Goal: Task Accomplishment & Management: Use online tool/utility

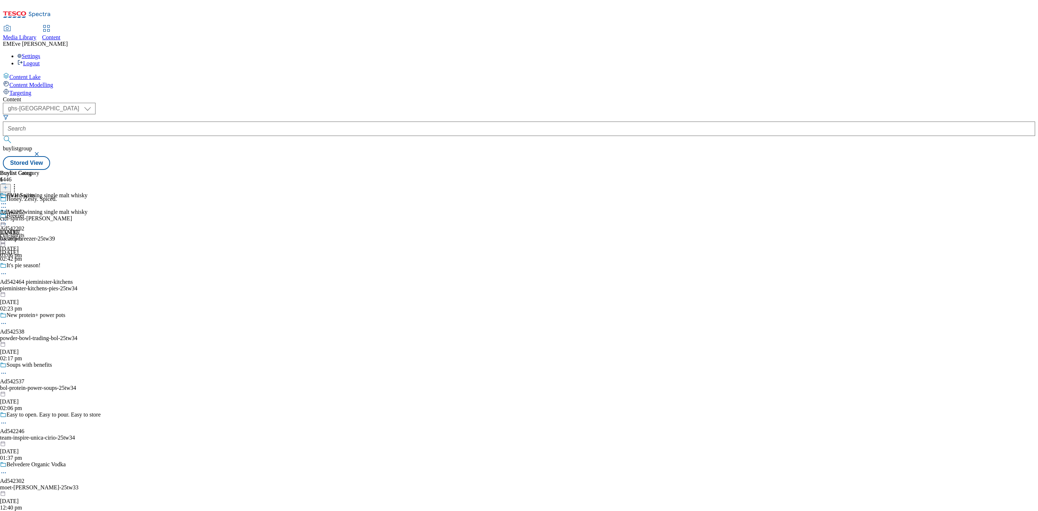
select select "ghs-[GEOGRAPHIC_DATA]"
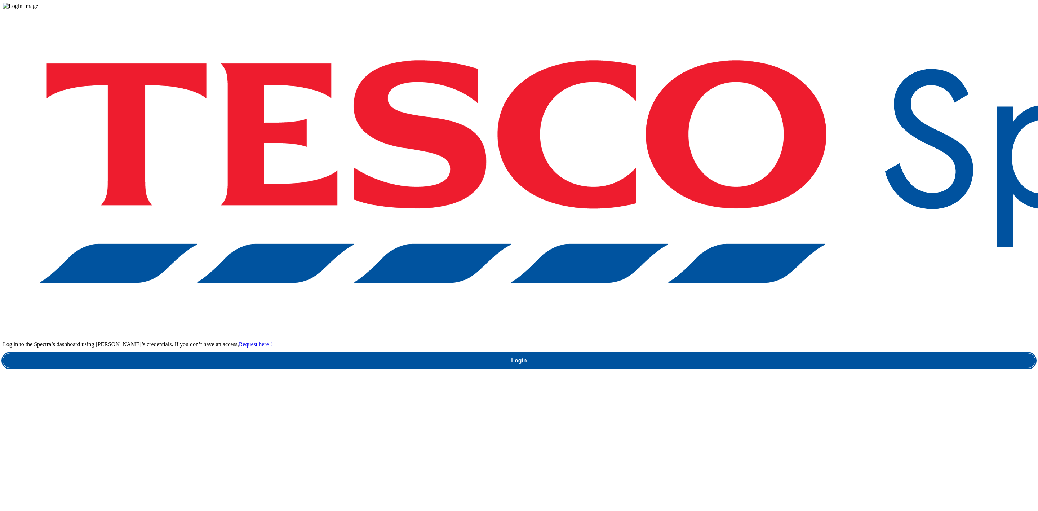
click at [777, 353] on link "Login" at bounding box center [519, 360] width 1032 height 14
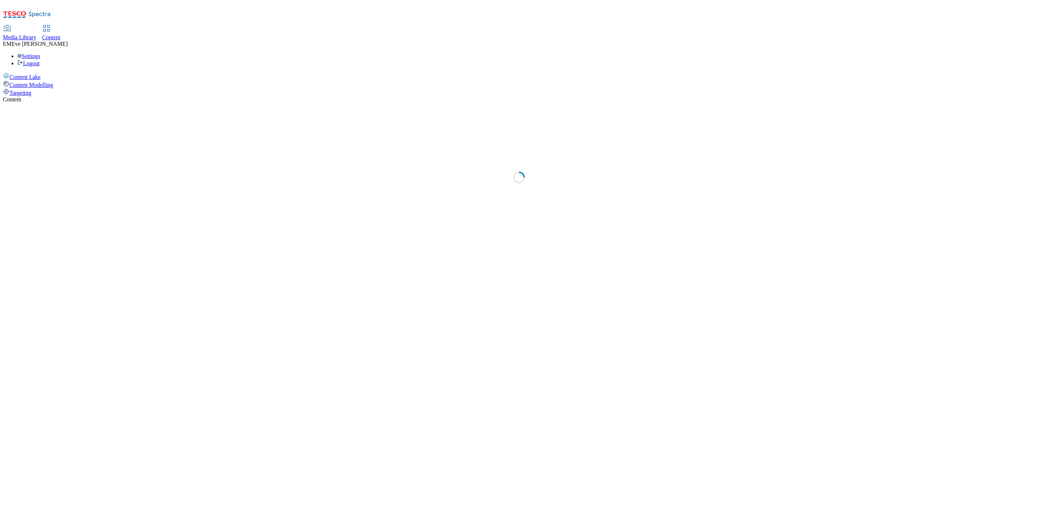
select select "ghs-uk"
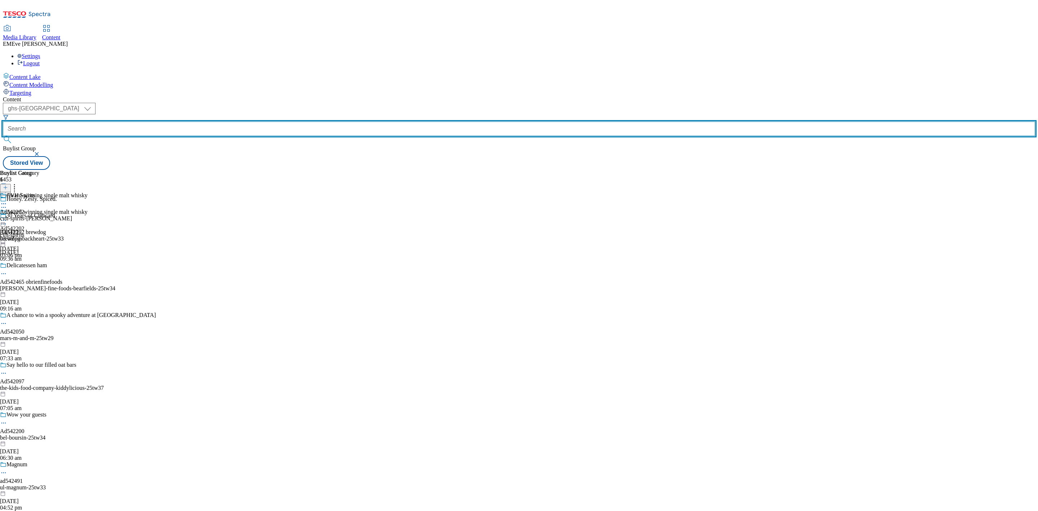
click at [180, 121] on input "text" at bounding box center [519, 128] width 1032 height 14
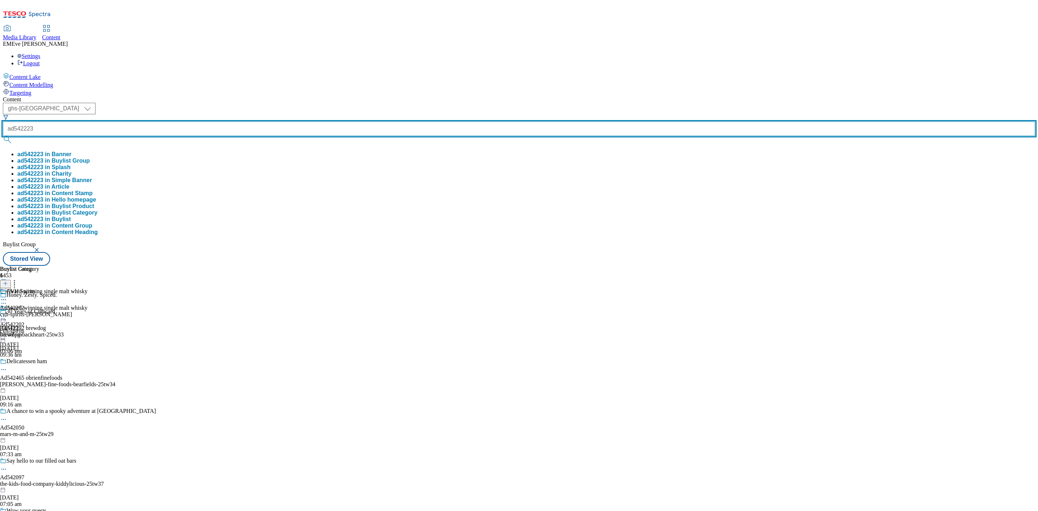
type input "ad542223"
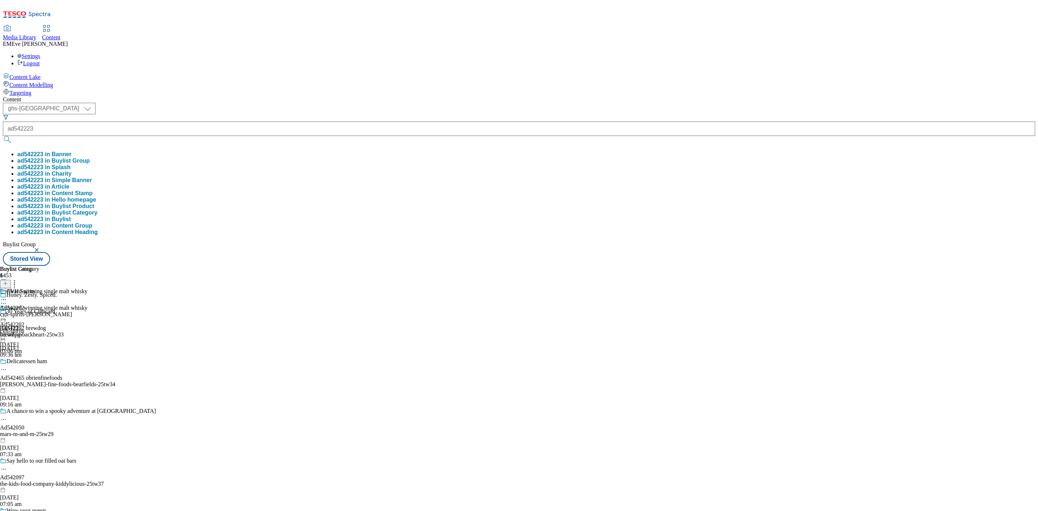
click at [90, 158] on button "ad542223 in Buylist Group" at bounding box center [53, 161] width 72 height 6
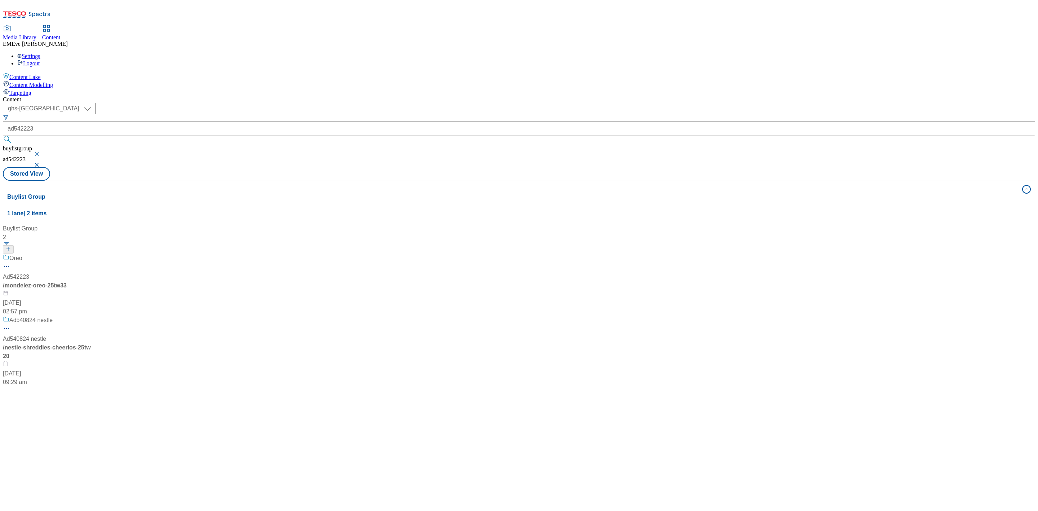
click at [93, 254] on div "Oreo" at bounding box center [48, 263] width 90 height 19
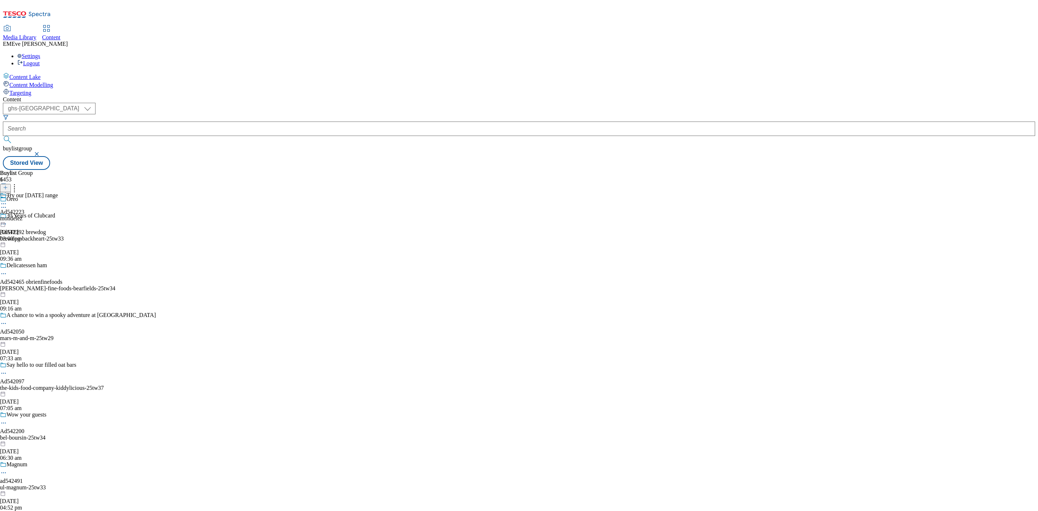
click at [58, 192] on div "Try our Halloween range Ad542223 mondelez 30 Sept 2025 03:00 pm" at bounding box center [29, 217] width 58 height 50
click at [39, 192] on div "Mondelez Ad542223 mondelez-oreo 30 Sept 2025 03:00 pm" at bounding box center [19, 217] width 39 height 50
click at [89, 220] on div at bounding box center [44, 220] width 89 height 0
click at [8, 185] on icon at bounding box center [5, 187] width 5 height 5
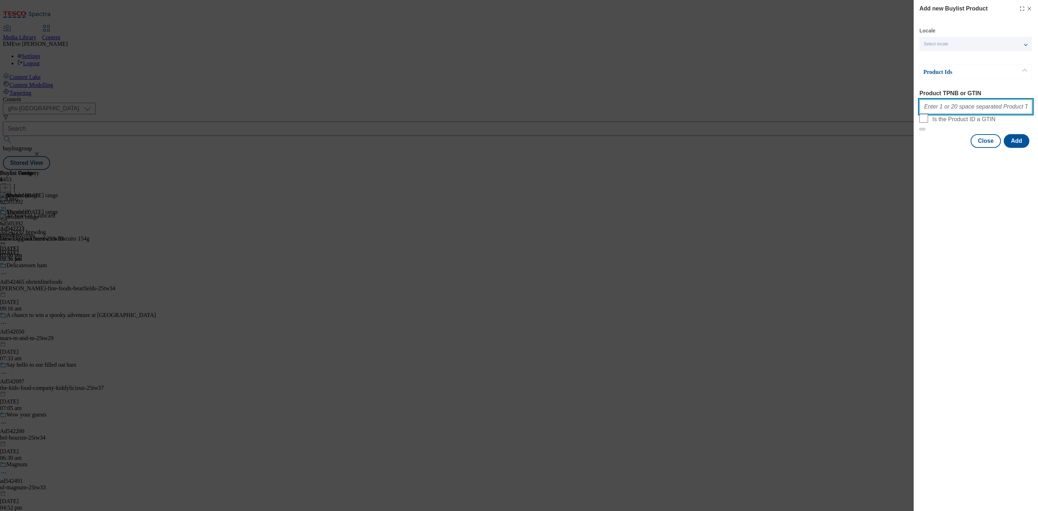
click at [963, 106] on input "Product TPNB or GTIN" at bounding box center [976, 106] width 113 height 14
paste input "62505392 71275286 79839984 92480805 83603284 93096251 67609889 85532082 8996945…"
type input "62505392 71275286 79839984 92480805 83603284 93096251 67609889 85532082 8996945…"
click at [1008, 148] on button "Add" at bounding box center [1017, 141] width 26 height 14
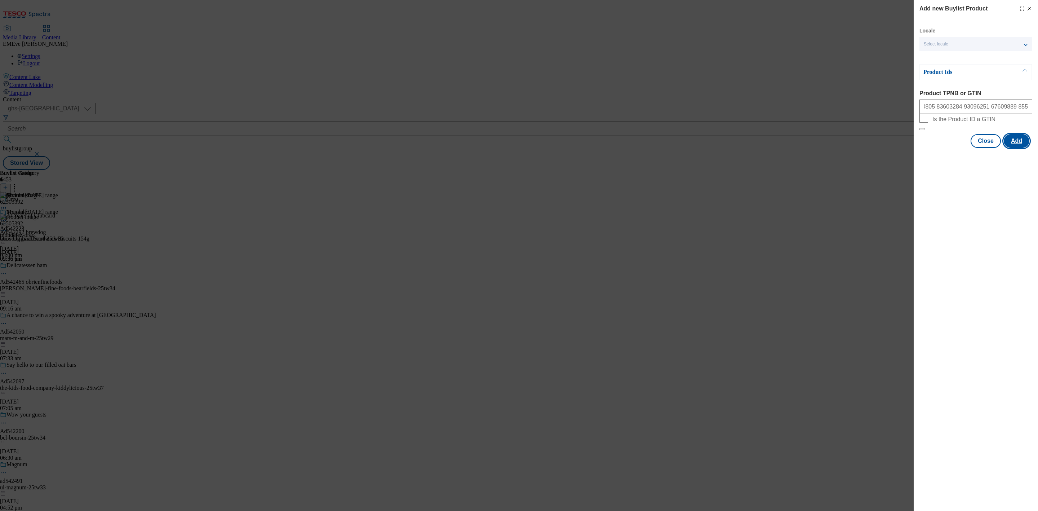
scroll to position [0, 0]
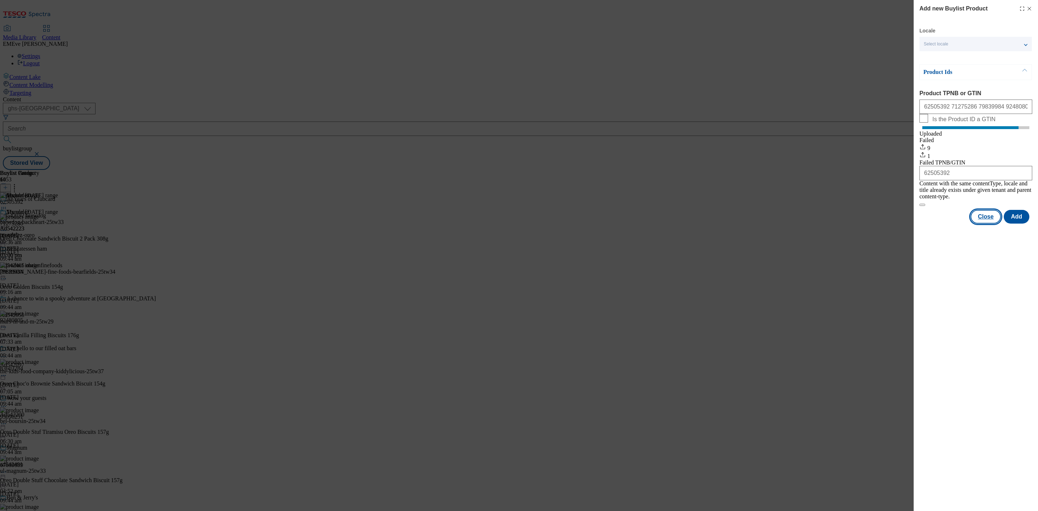
click at [993, 222] on button "Close" at bounding box center [986, 217] width 30 height 14
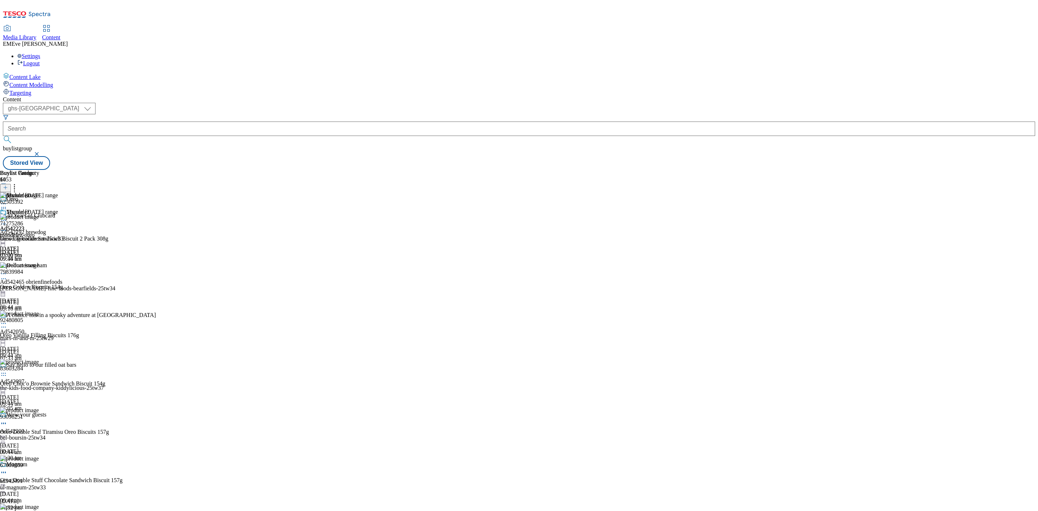
scroll to position [507, 0]
click at [7, 217] on icon at bounding box center [3, 220] width 7 height 7
click at [48, 297] on button "Un-publish" at bounding box center [31, 301] width 34 height 8
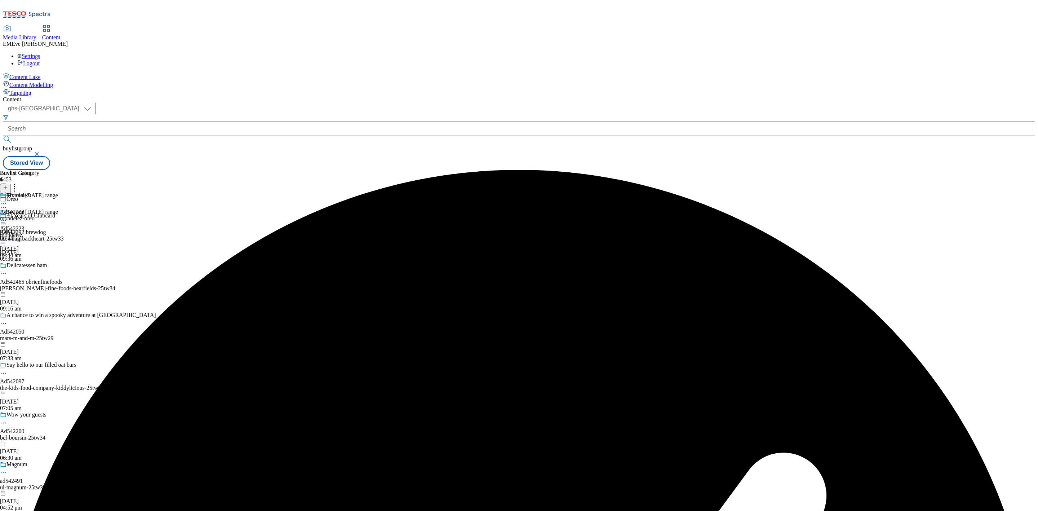
click at [7, 217] on icon at bounding box center [3, 220] width 7 height 7
click at [63, 273] on li "Un-preview" at bounding box center [38, 277] width 48 height 8
click at [7, 217] on icon at bounding box center [3, 220] width 7 height 7
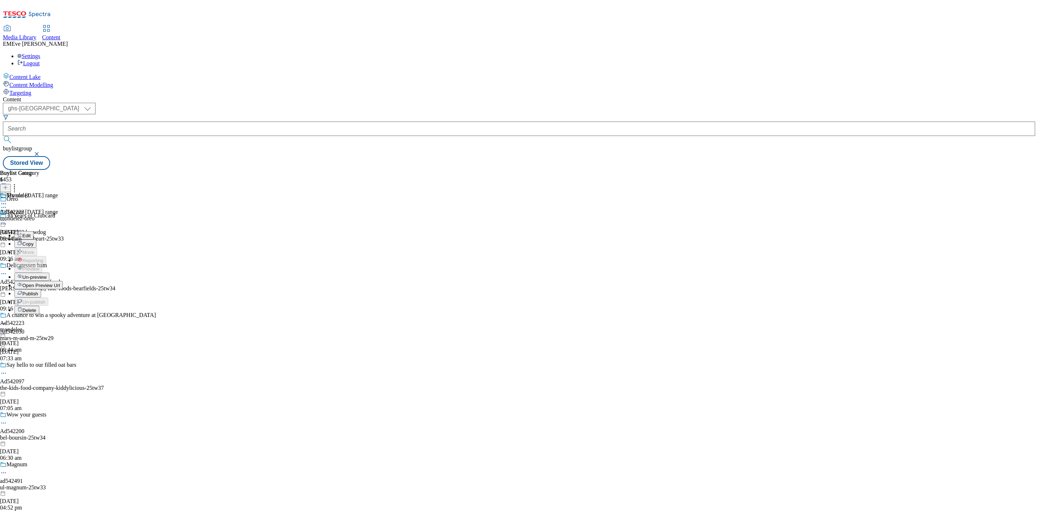
click at [47, 274] on span "Un-preview" at bounding box center [34, 276] width 24 height 5
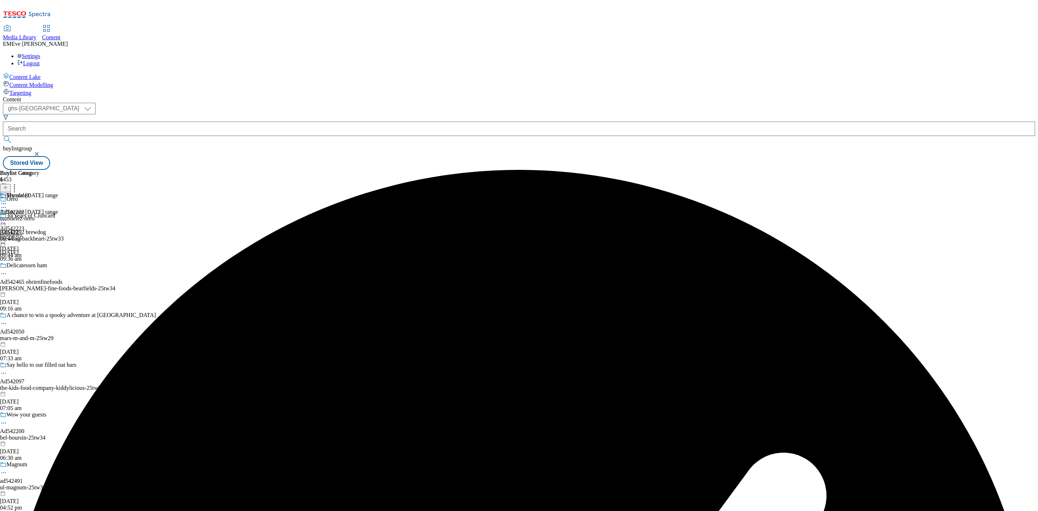
click at [7, 217] on icon at bounding box center [3, 220] width 7 height 7
click at [58, 264] on li "Preview" at bounding box center [36, 268] width 44 height 8
click at [7, 217] on icon at bounding box center [3, 220] width 7 height 7
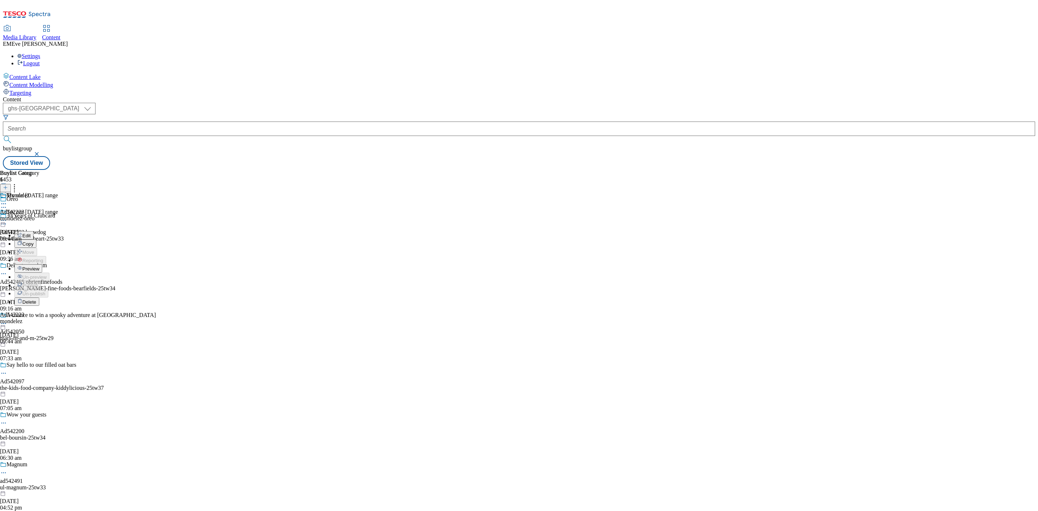
click at [39, 266] on span "Preview" at bounding box center [30, 268] width 17 height 5
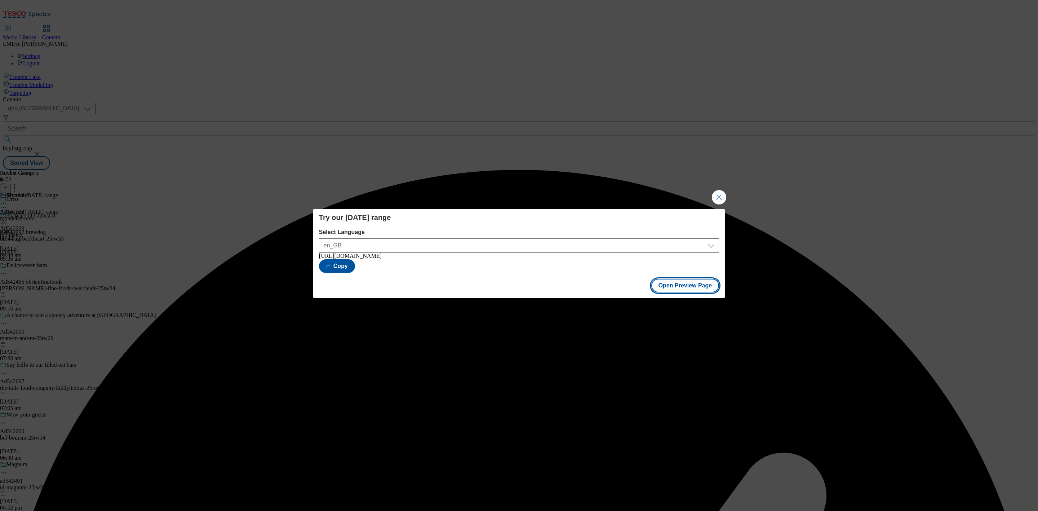
click at [679, 289] on button "Open Preview Page" at bounding box center [685, 286] width 68 height 14
click at [715, 196] on button "Close Modal" at bounding box center [719, 197] width 14 height 14
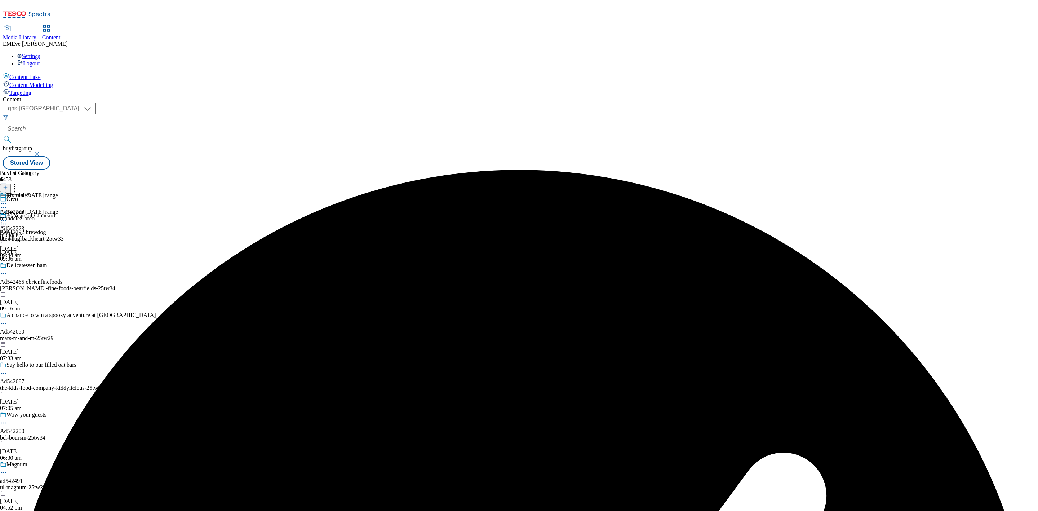
click at [39, 192] on div "Mondelez Ad542223 mondelez-oreo 7 Oct 2025 09:44 am" at bounding box center [19, 217] width 39 height 50
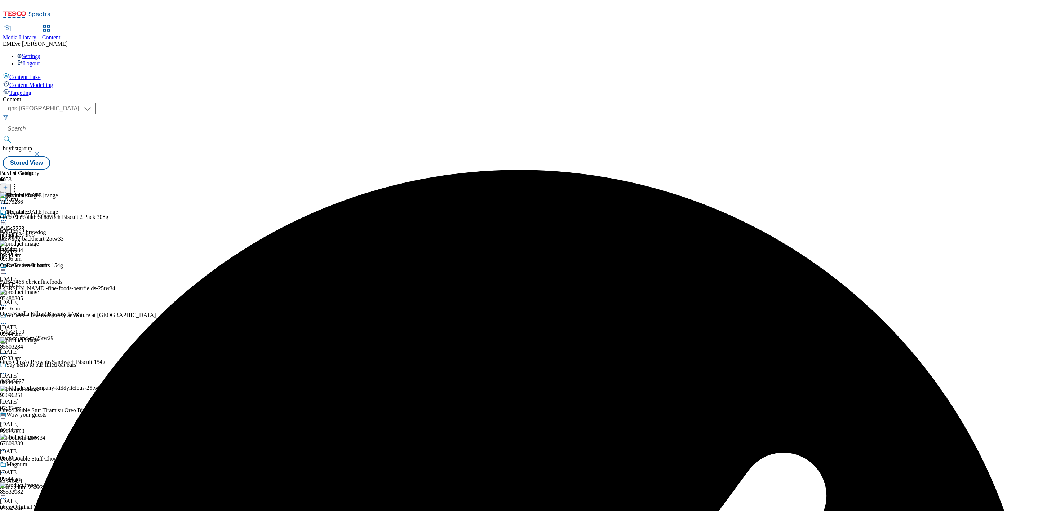
click at [18, 183] on icon at bounding box center [14, 186] width 7 height 7
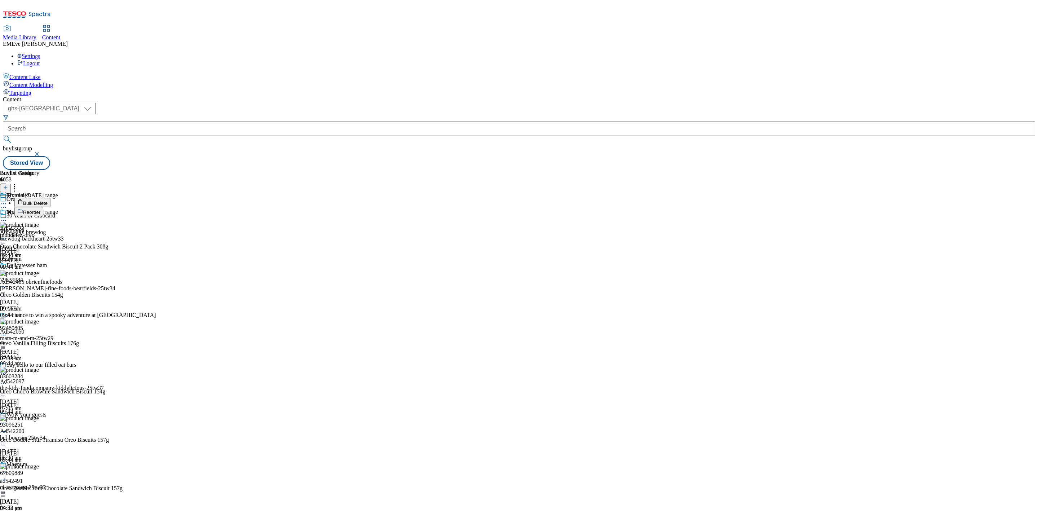
click at [130, 207] on li "Reorder" at bounding box center [71, 211] width 115 height 9
click at [40, 209] on span "Reorder" at bounding box center [31, 211] width 17 height 5
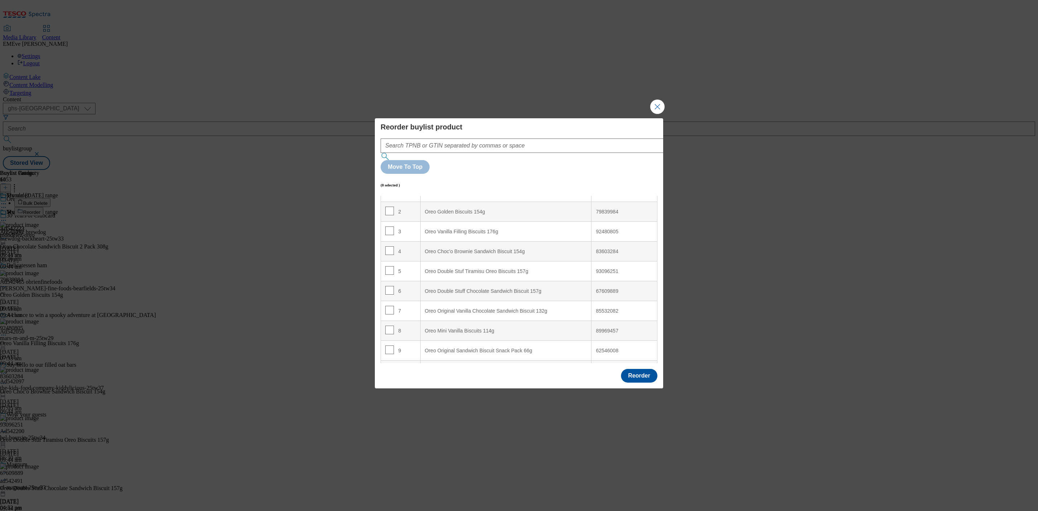
scroll to position [51, 0]
click at [486, 350] on div "Oreo Original Sandwich Biscuits 154g" at bounding box center [506, 353] width 162 height 6
click at [393, 348] on input "Modal" at bounding box center [389, 352] width 9 height 9
checkbox input "true"
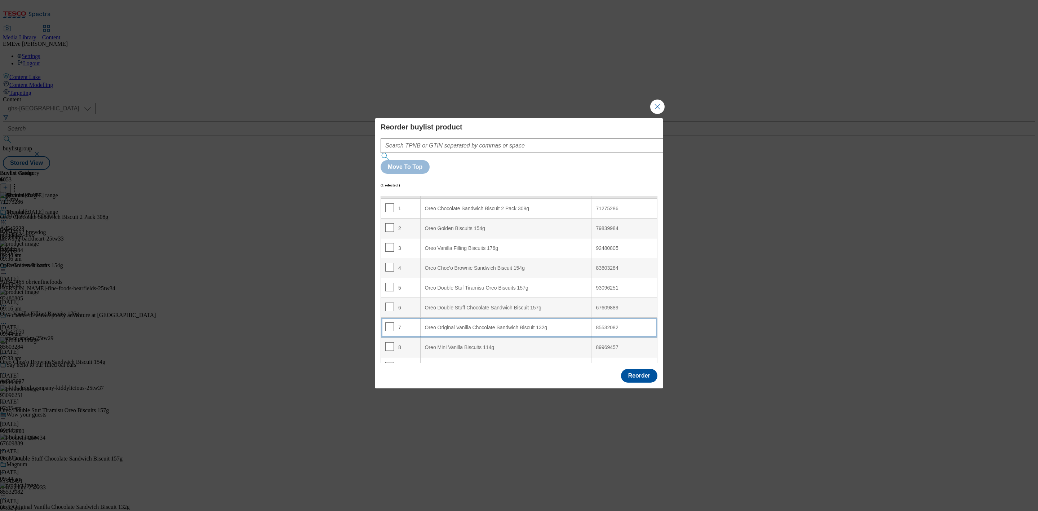
scroll to position [0, 0]
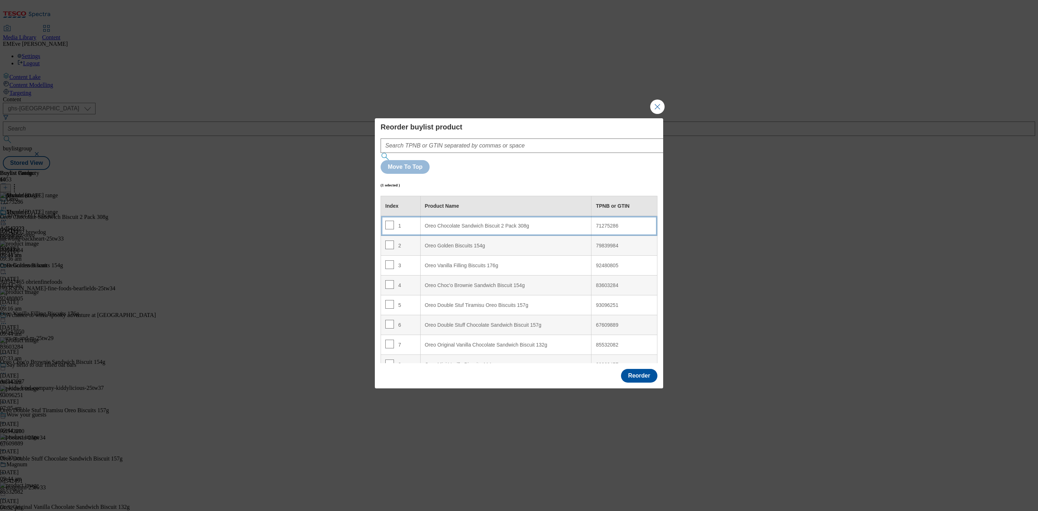
click at [439, 216] on 308g "Oreo Chocolate Sandwich Biscuit 2 Pack 308g" at bounding box center [505, 226] width 171 height 20
click at [636, 369] on button "Reorder" at bounding box center [639, 376] width 36 height 14
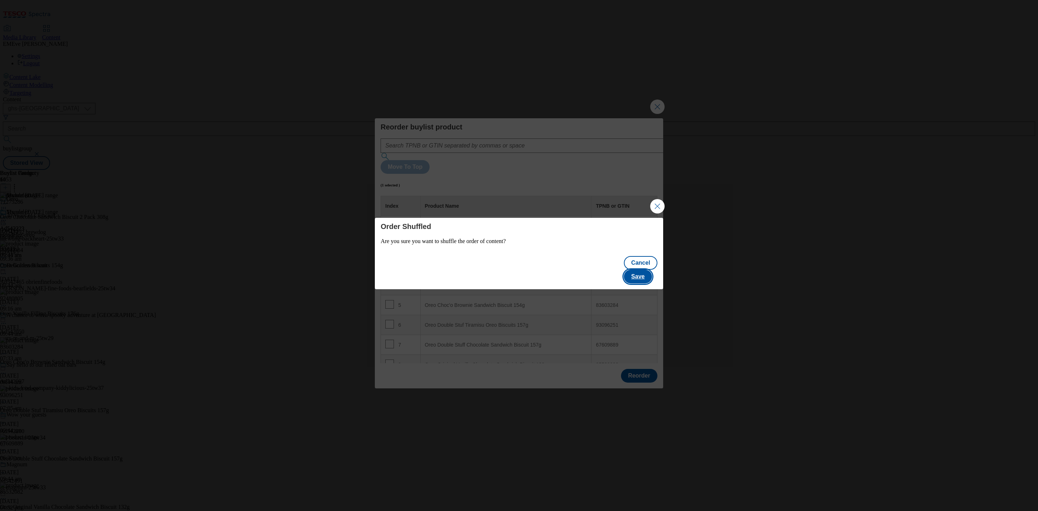
click at [646, 273] on button "Save" at bounding box center [638, 277] width 28 height 14
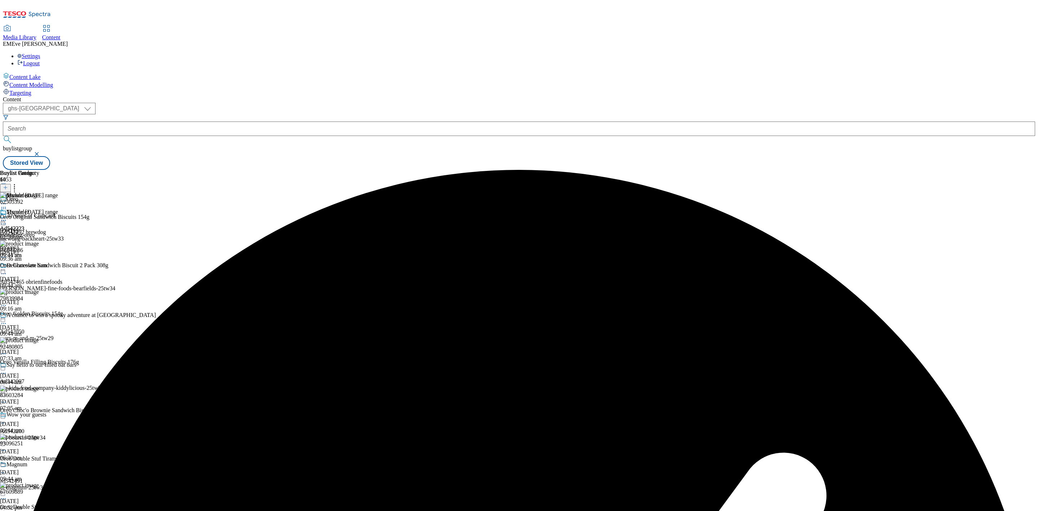
click at [7, 217] on icon at bounding box center [3, 220] width 7 height 7
click at [47, 274] on span "Un-preview" at bounding box center [34, 276] width 24 height 5
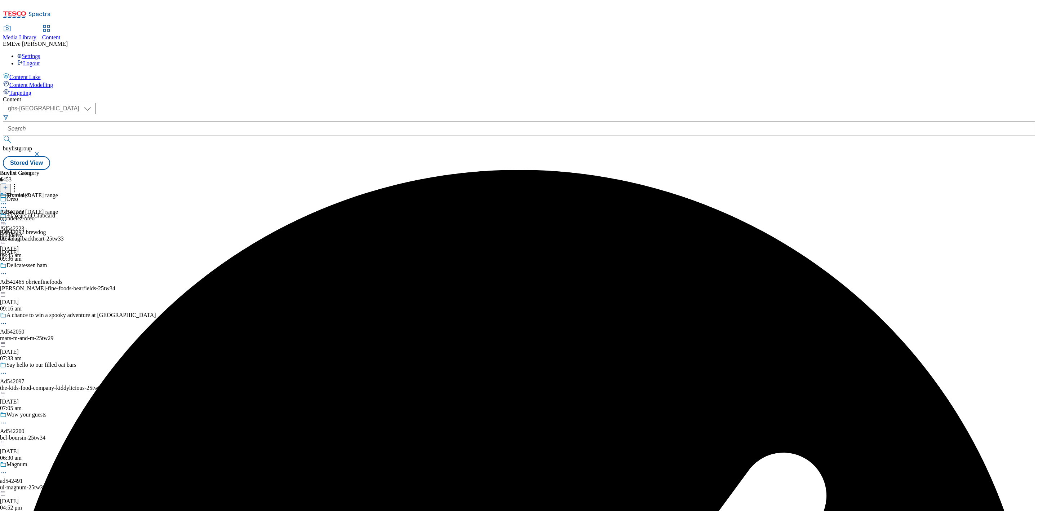
click at [7, 217] on icon at bounding box center [3, 220] width 7 height 7
click at [39, 266] on span "Preview" at bounding box center [30, 268] width 17 height 5
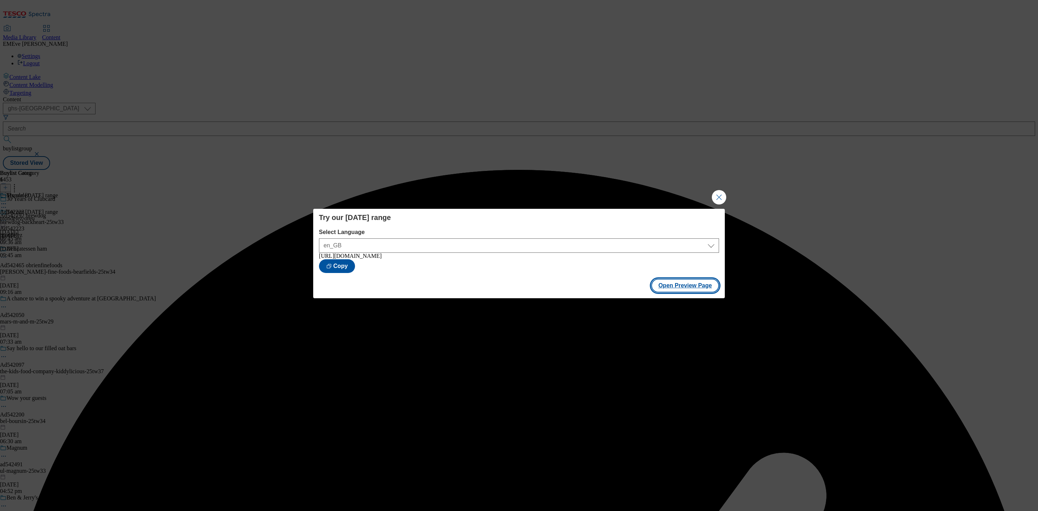
click at [668, 289] on button "Open Preview Page" at bounding box center [685, 286] width 68 height 14
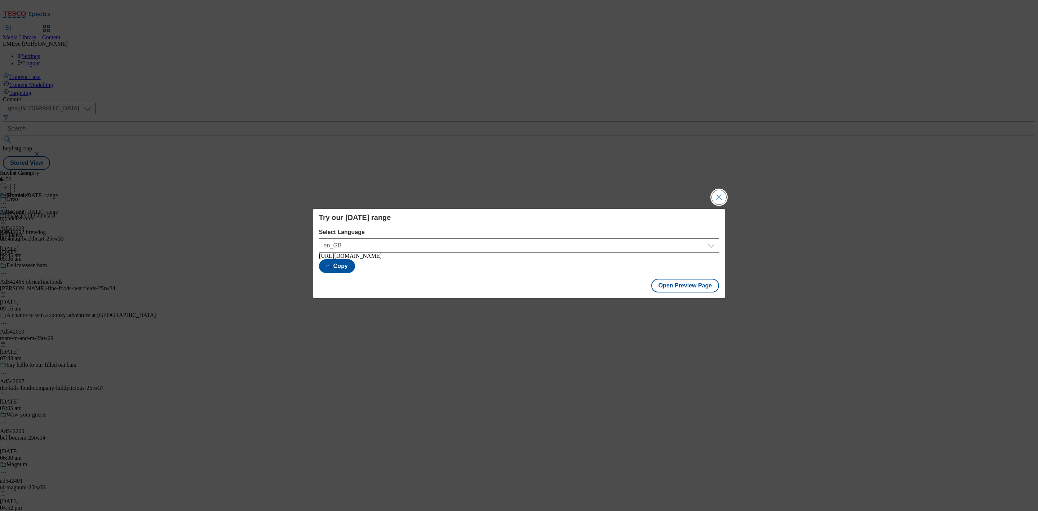
drag, startPoint x: 720, startPoint y: 185, endPoint x: 718, endPoint y: 193, distance: 8.0
click at [719, 191] on div "Try our Halloween range Select Language en_GB en_GB https://www.tesco.com/groce…" at bounding box center [519, 255] width 1038 height 511
click at [718, 193] on button "Close Modal" at bounding box center [719, 197] width 14 height 14
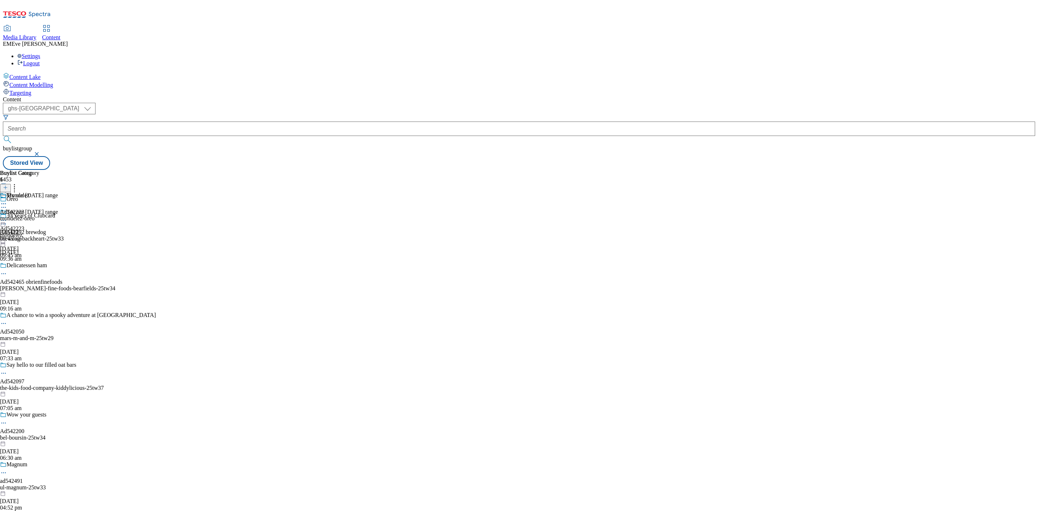
click at [3, 220] on circle at bounding box center [1, 220] width 1 height 1
click at [41, 289] on button "Publish" at bounding box center [27, 293] width 27 height 8
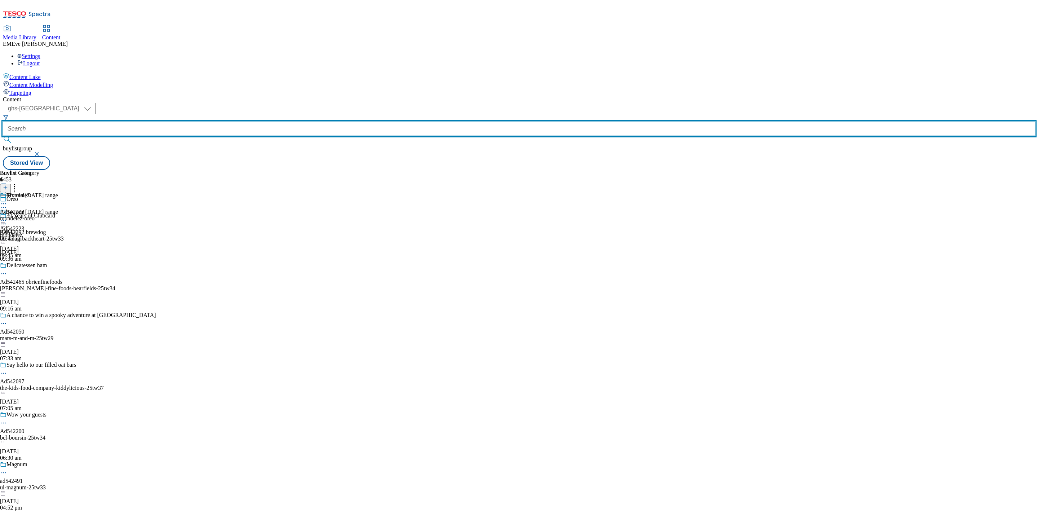
click at [187, 121] on input "text" at bounding box center [519, 128] width 1032 height 14
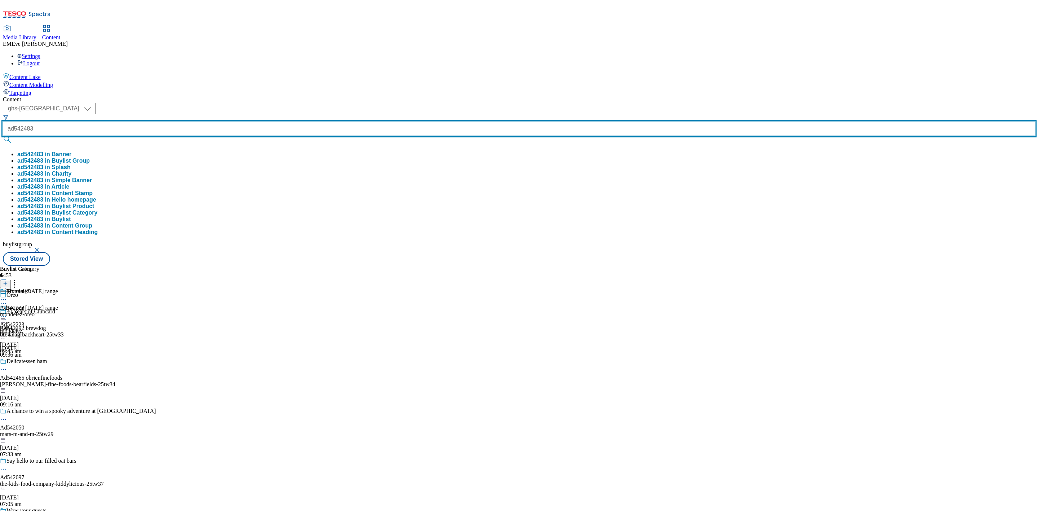
type input "ad542483"
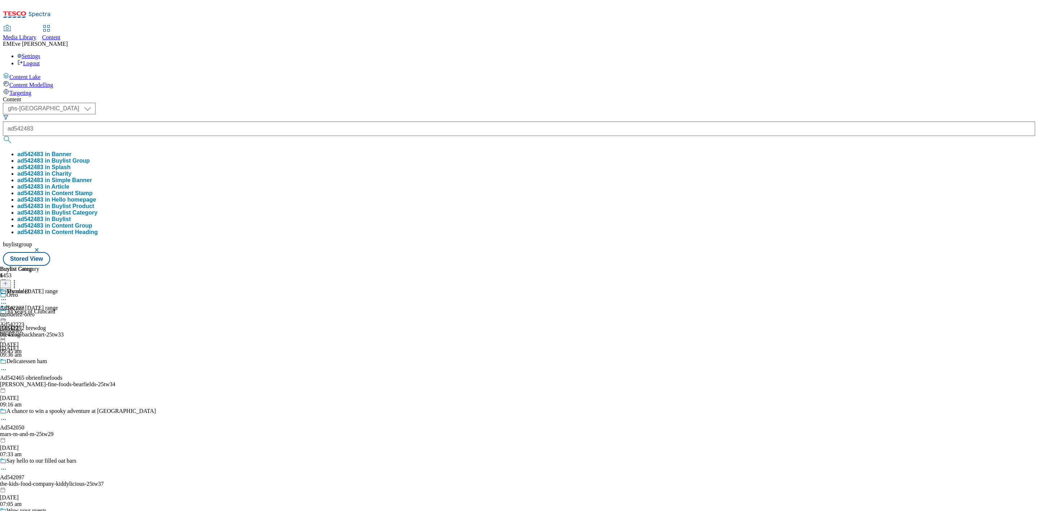
click at [90, 158] on button "ad542483 in Buylist Group" at bounding box center [53, 161] width 72 height 6
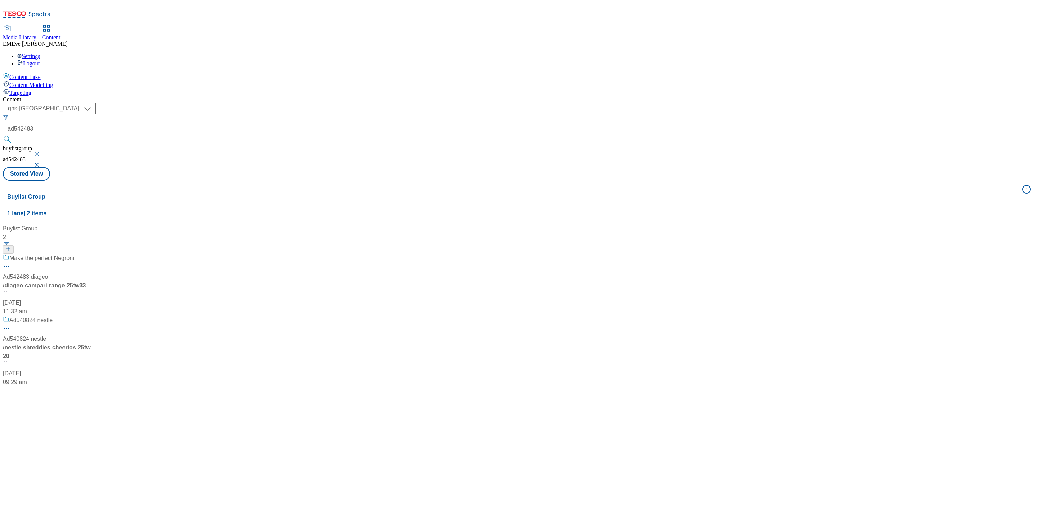
click at [93, 254] on div "Make the perfect Negroni Ad542483 diageo / diageo-campari-range-25tw33 3 Oct 20…" at bounding box center [48, 285] width 90 height 62
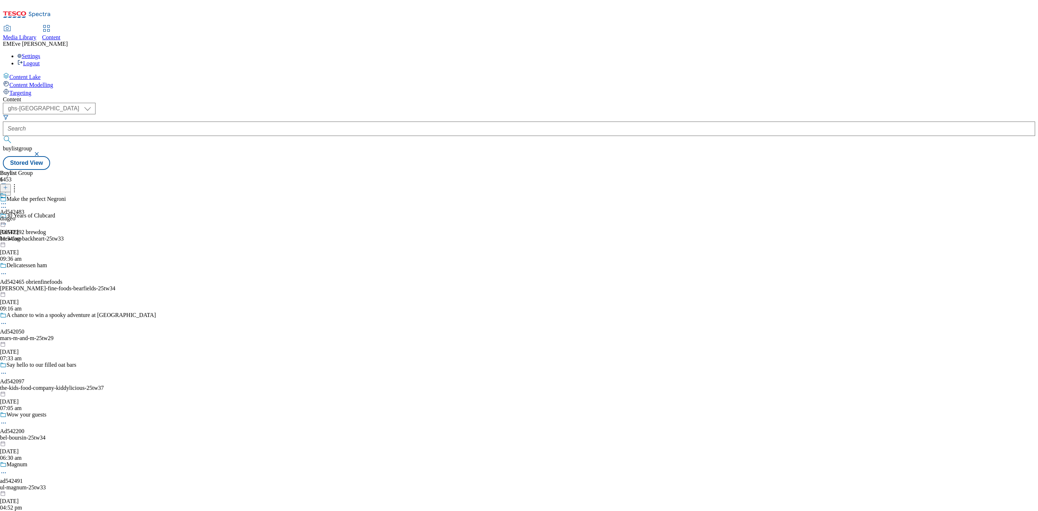
click at [25, 192] on div at bounding box center [12, 200] width 25 height 17
click at [50, 192] on div "Diageo Ad542483 diageo-campari-range 3 Oct 2025 11:34 am" at bounding box center [25, 217] width 50 height 50
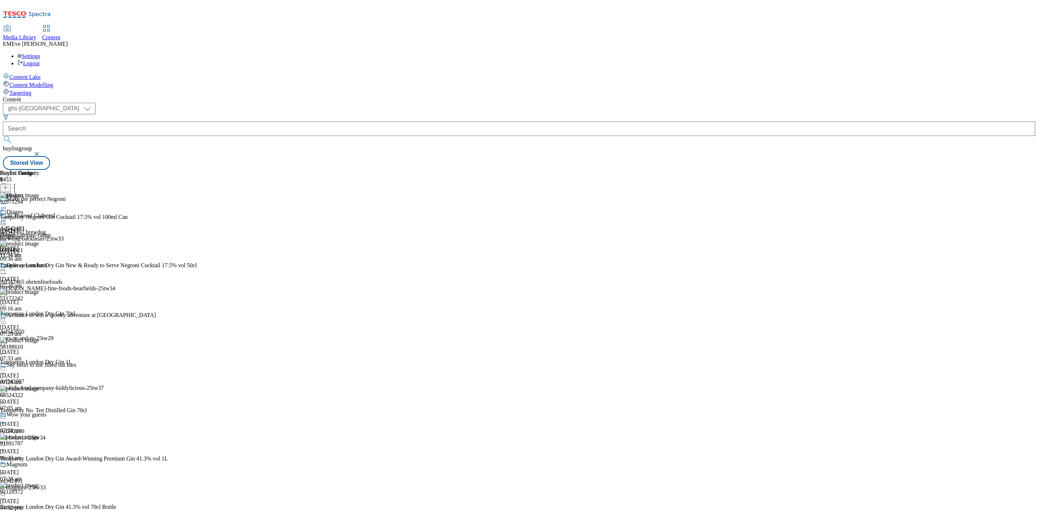
click at [18, 183] on icon at bounding box center [14, 186] width 7 height 7
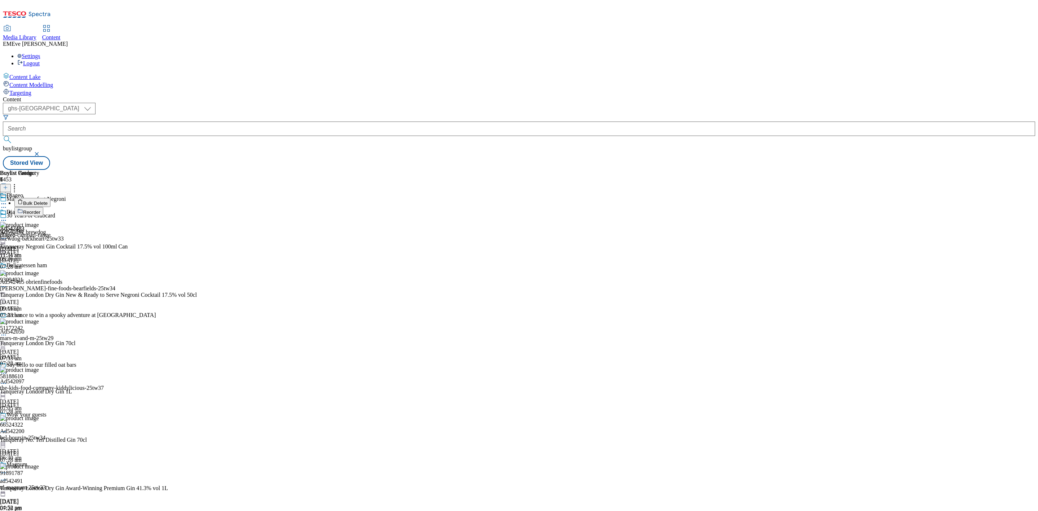
click at [50, 198] on button "Bulk Delete" at bounding box center [32, 202] width 36 height 9
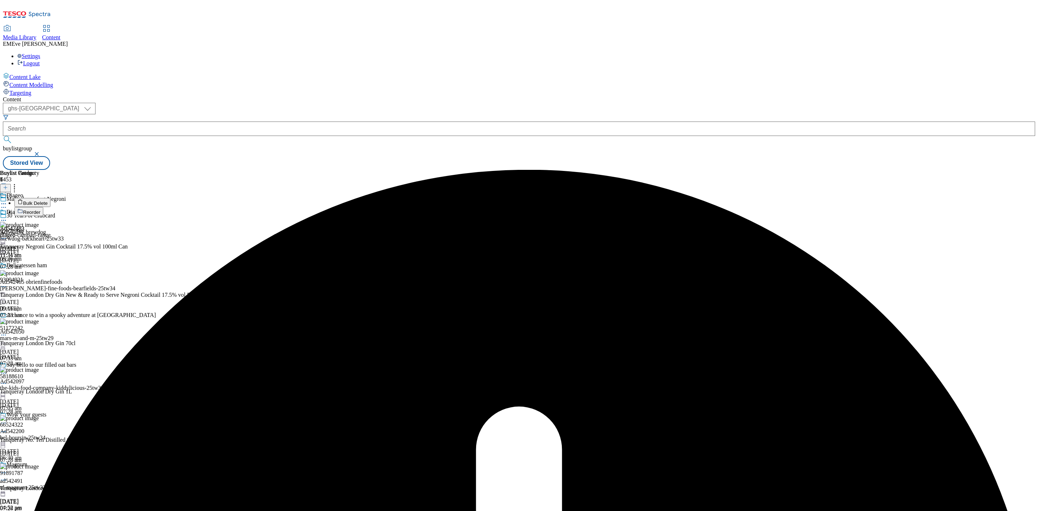
click at [4, 220] on circle at bounding box center [3, 220] width 1 height 1
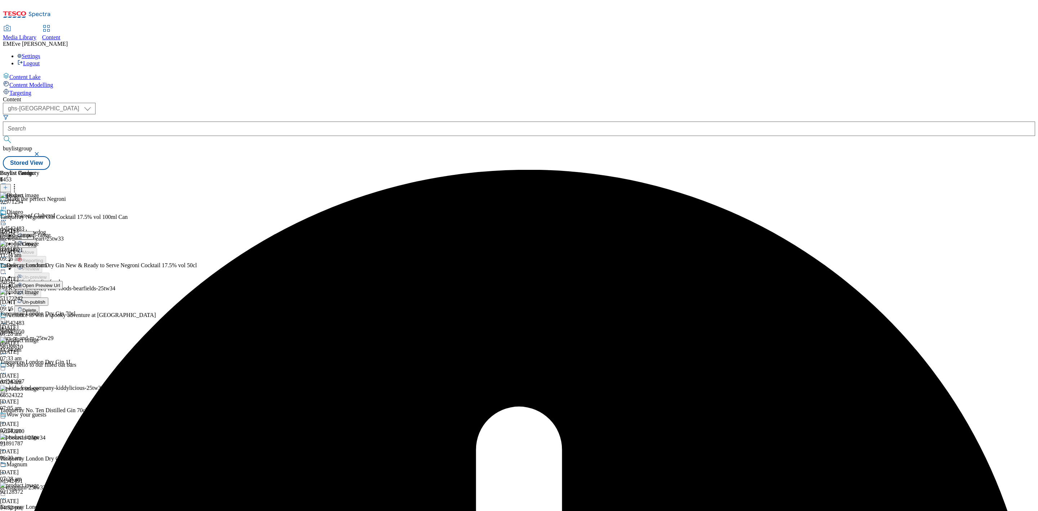
click at [45, 299] on span "Un-publish" at bounding box center [33, 301] width 23 height 5
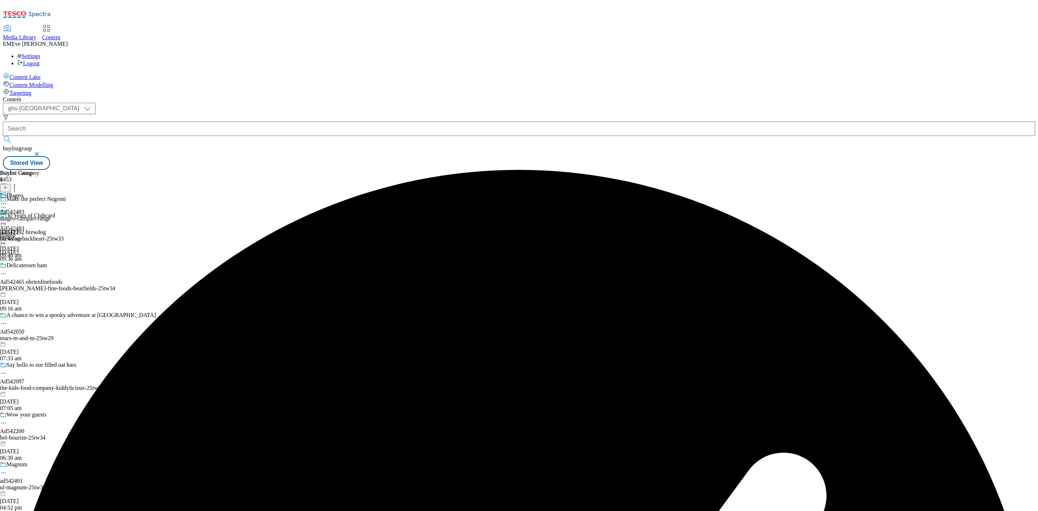
click at [50, 192] on div "Diageo Ad542483 diageo-campari-range 7 Oct 2025 09:48 am" at bounding box center [25, 217] width 50 height 50
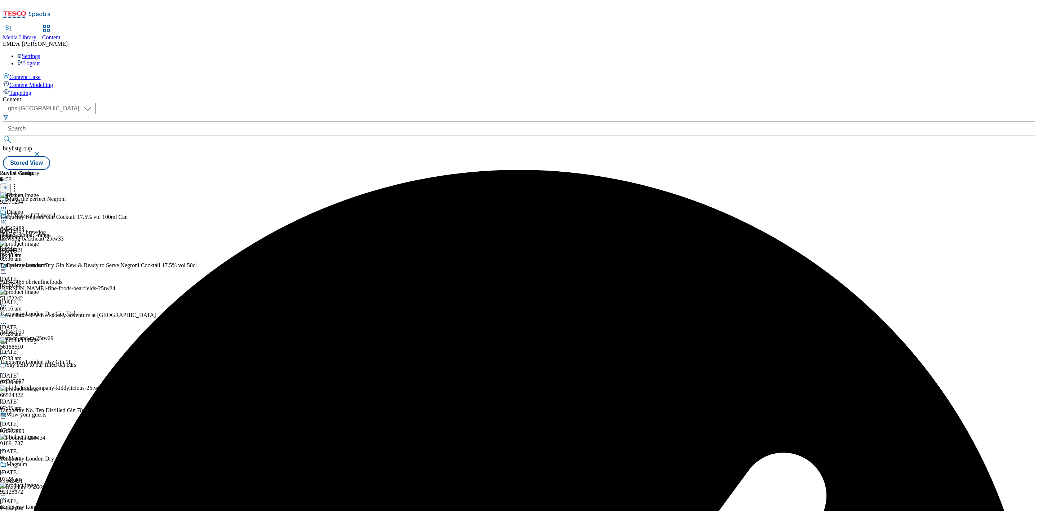
click at [18, 183] on icon at bounding box center [14, 186] width 7 height 7
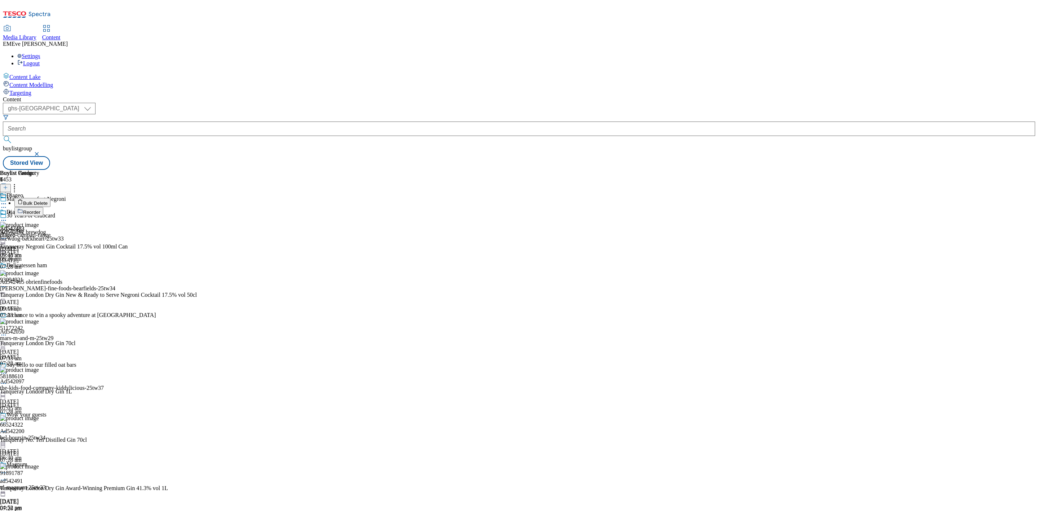
click at [197, 207] on li "Reorder" at bounding box center [105, 211] width 182 height 9
click at [50, 198] on button "Bulk Delete" at bounding box center [32, 202] width 36 height 9
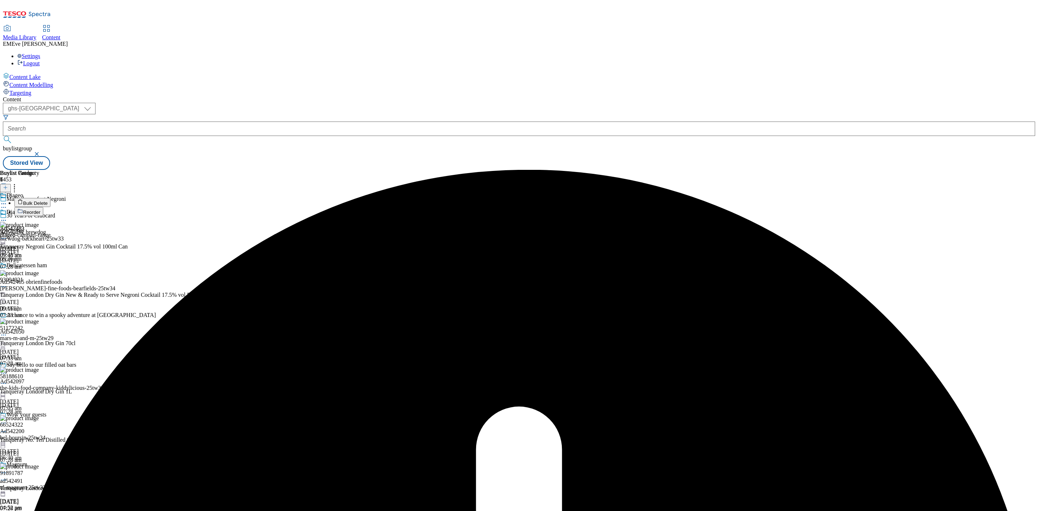
click at [7, 217] on icon at bounding box center [3, 220] width 7 height 7
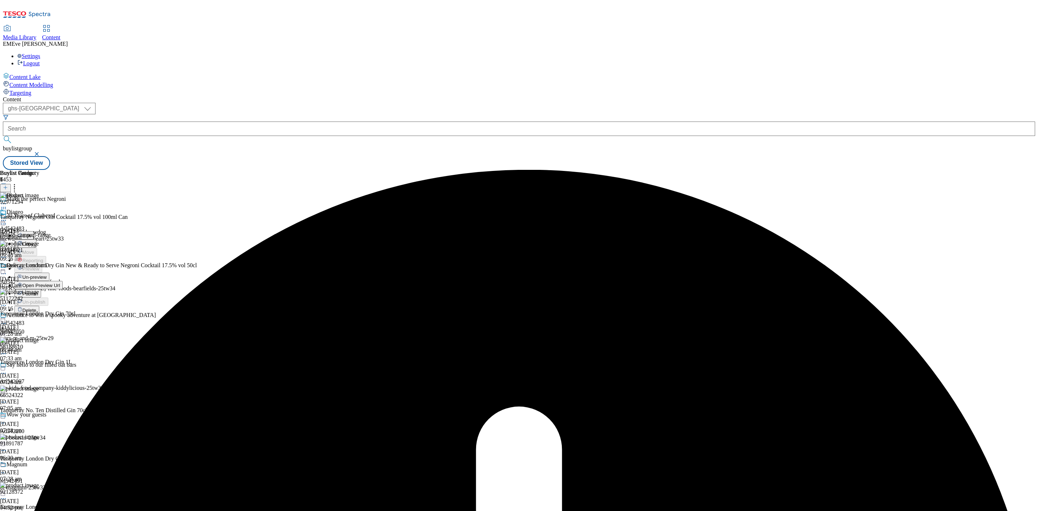
click at [47, 274] on span "Un-preview" at bounding box center [34, 276] width 24 height 5
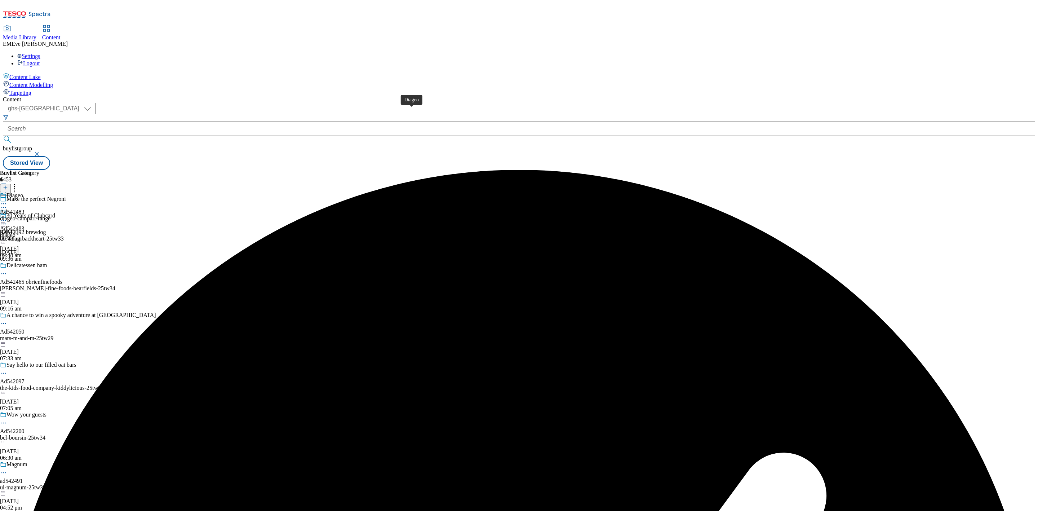
click at [23, 192] on div "Diageo" at bounding box center [14, 195] width 17 height 6
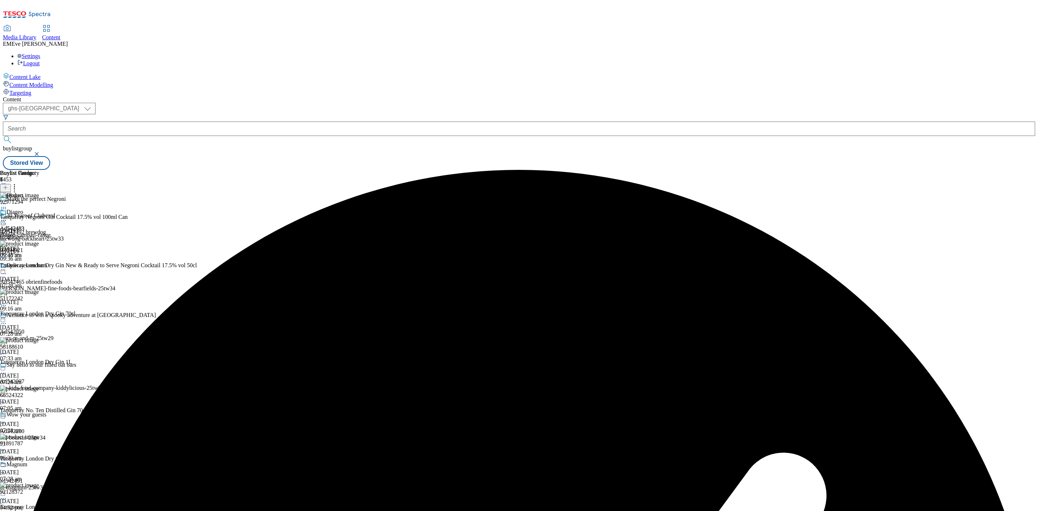
click at [18, 183] on icon at bounding box center [14, 186] width 7 height 7
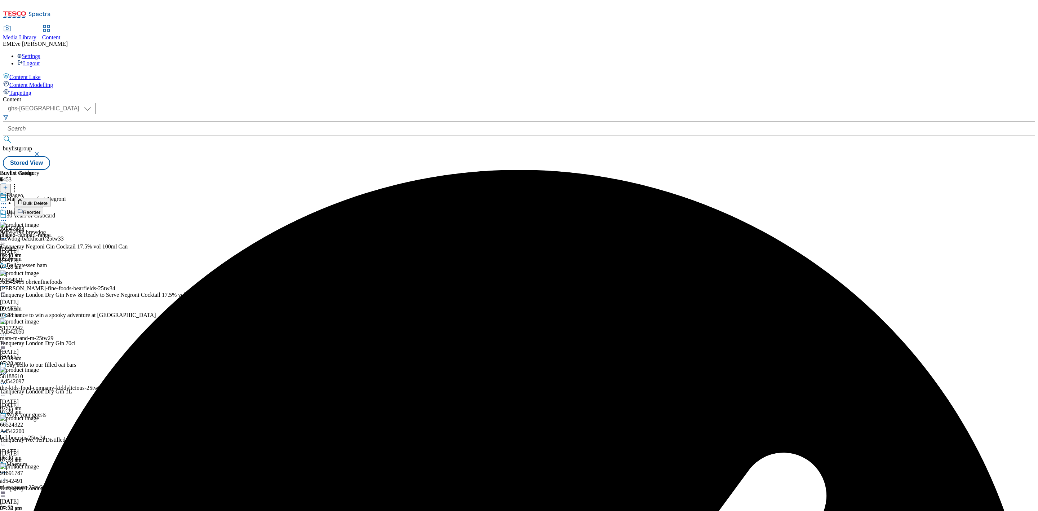
click at [48, 200] on span "Bulk Delete" at bounding box center [35, 202] width 25 height 5
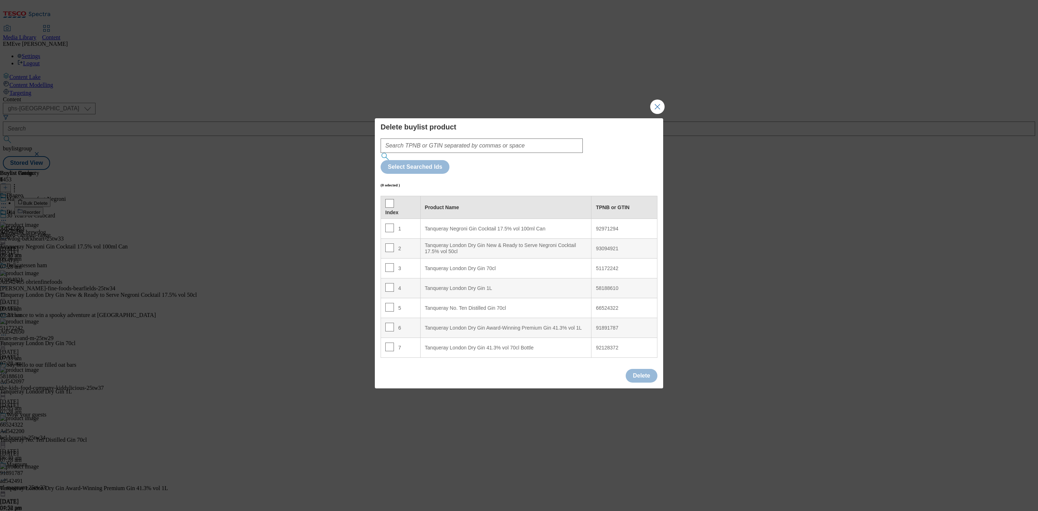
click at [388, 196] on th "Index" at bounding box center [401, 207] width 40 height 23
click at [388, 199] on input "Modal" at bounding box center [389, 203] width 9 height 9
checkbox input "true"
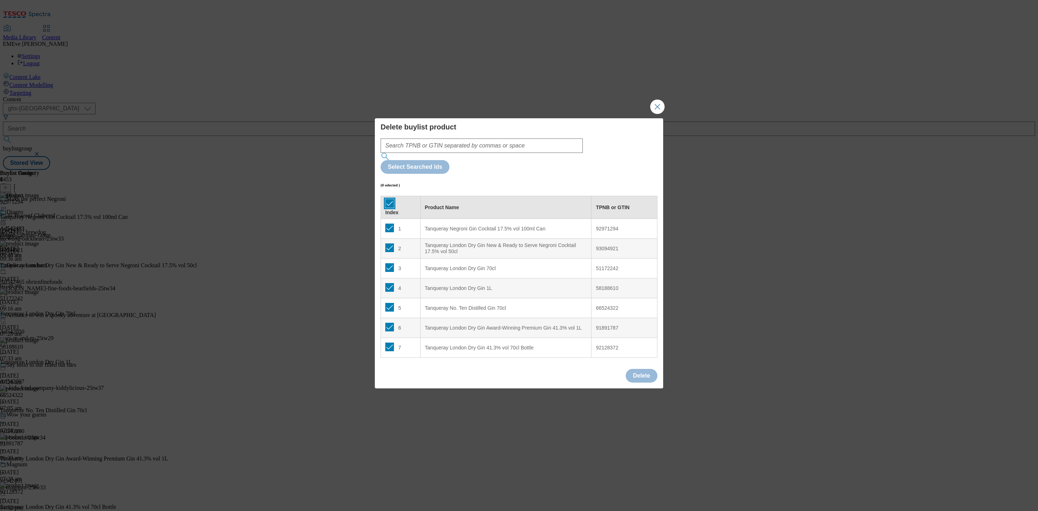
checkbox input "true"
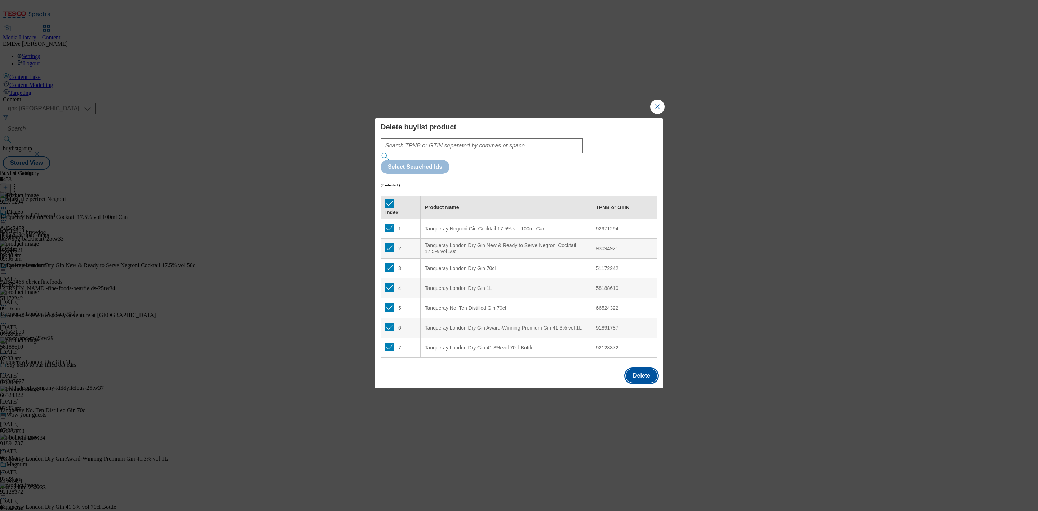
click at [638, 369] on button "Delete" at bounding box center [642, 376] width 32 height 14
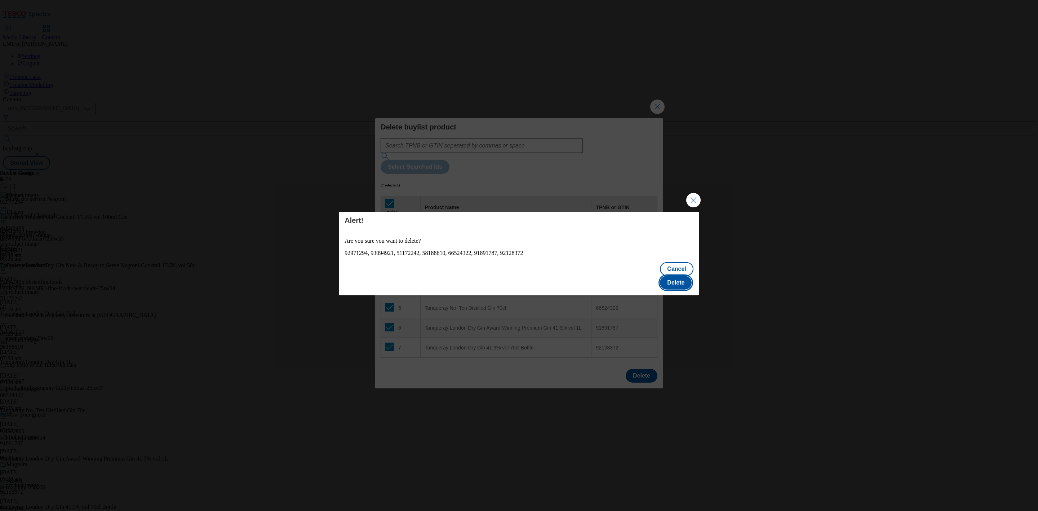
click at [673, 278] on button "Delete" at bounding box center [676, 283] width 32 height 14
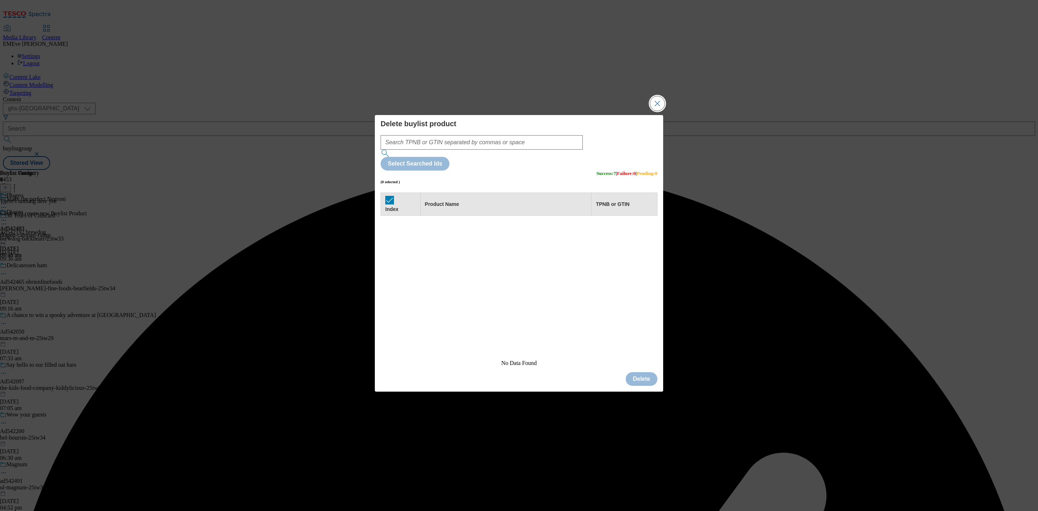
click at [656, 111] on button "Close Modal" at bounding box center [657, 103] width 14 height 14
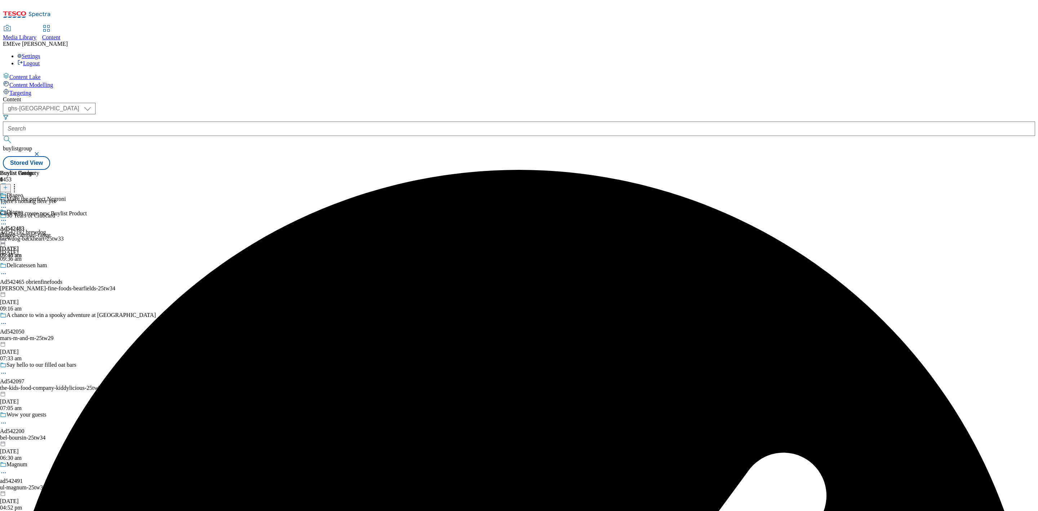
click at [8, 185] on icon at bounding box center [5, 187] width 5 height 5
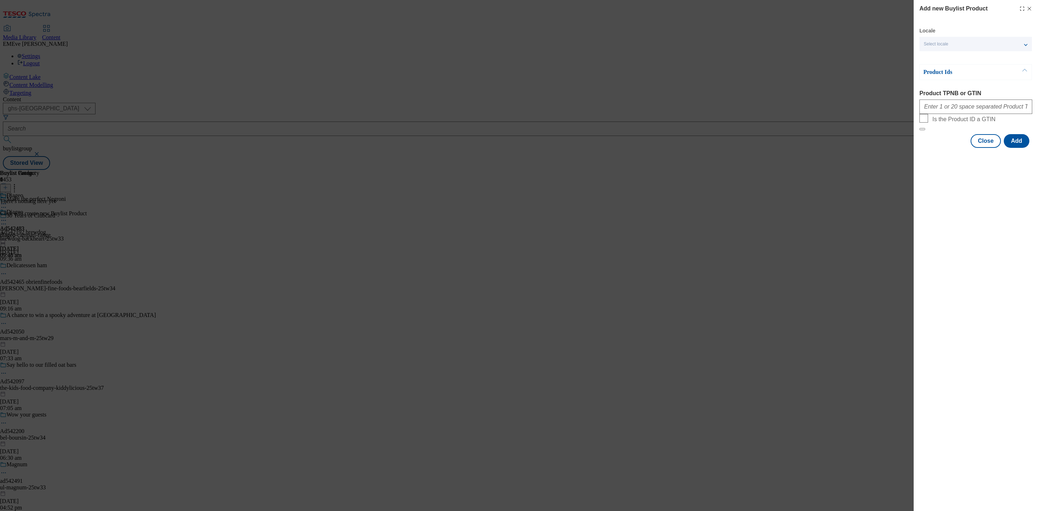
click at [960, 101] on div "Modal" at bounding box center [976, 105] width 113 height 17
click at [960, 107] on input "Product TPNB or GTIN" at bounding box center [976, 106] width 113 height 14
paste input "50236083 86754497 92128372 77474254 50501316"
type input "50236083 86754497 92128372 77474254 50501316"
click at [1019, 148] on button "Add" at bounding box center [1017, 141] width 26 height 14
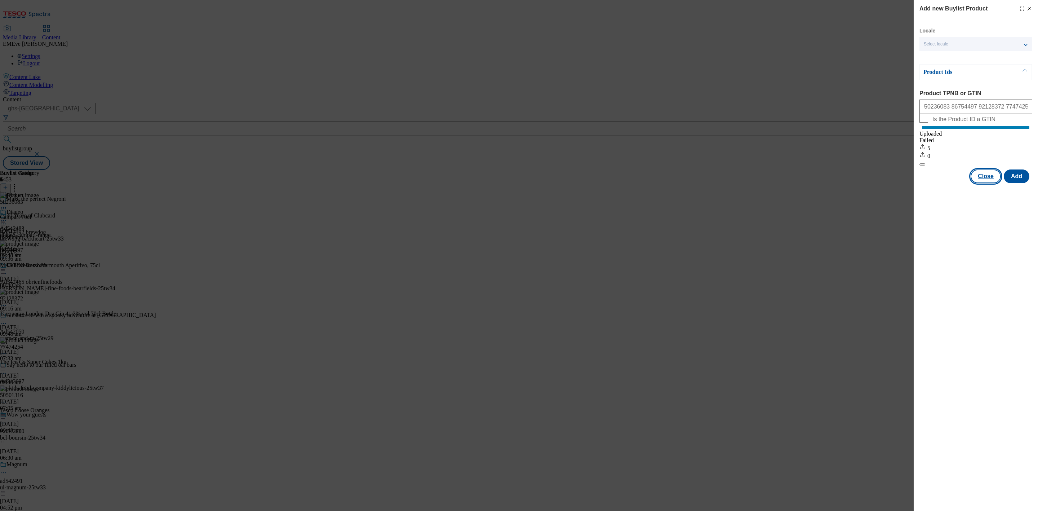
click at [990, 183] on button "Close" at bounding box center [986, 176] width 30 height 14
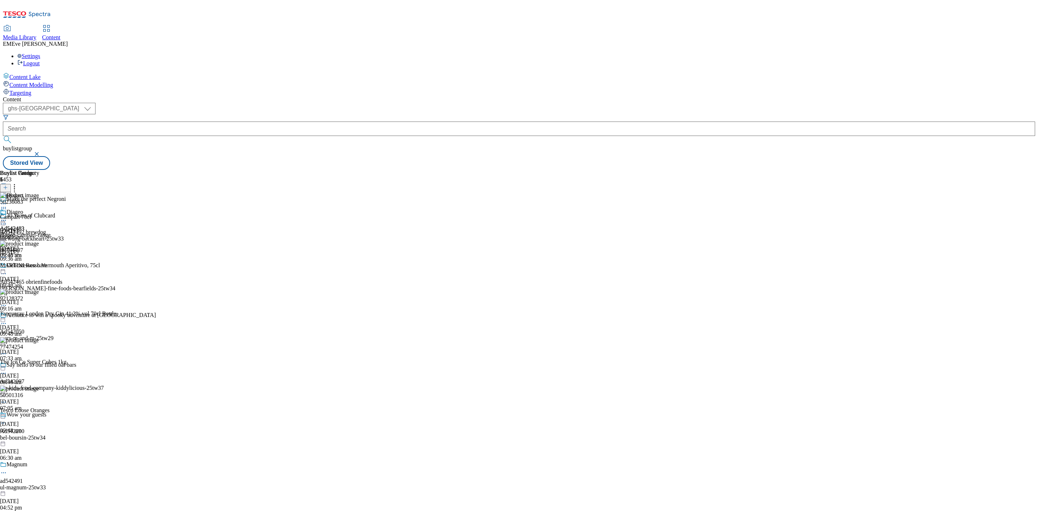
scroll to position [136, 0]
click at [18, 183] on icon at bounding box center [14, 186] width 7 height 7
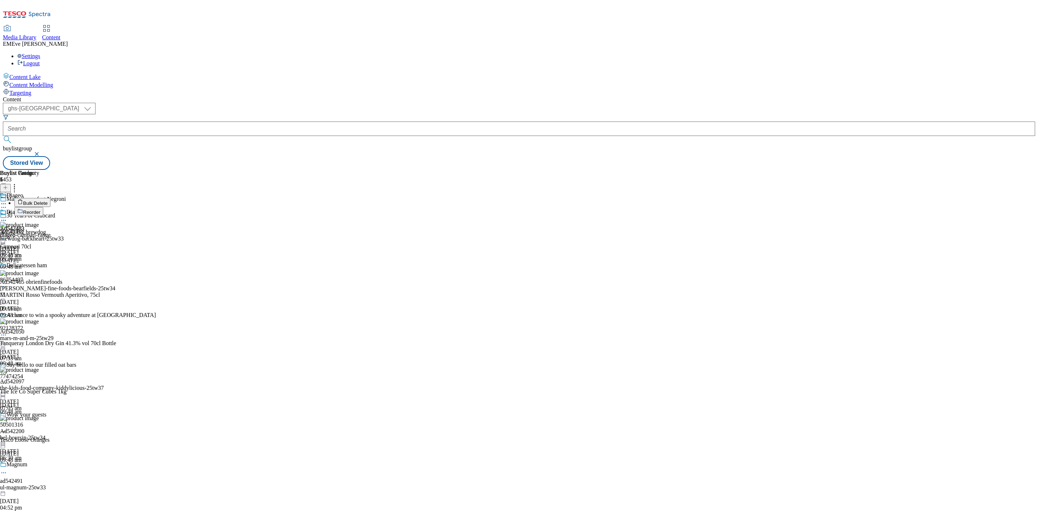
click at [116, 207] on li "Reorder" at bounding box center [65, 211] width 102 height 9
click at [40, 209] on span "Reorder" at bounding box center [31, 211] width 17 height 5
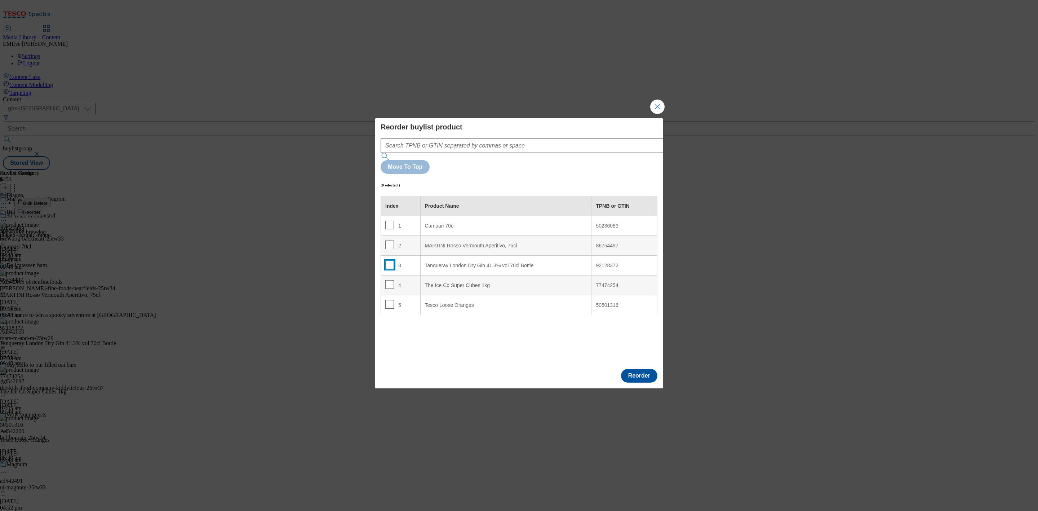
click at [392, 260] on input "Modal" at bounding box center [389, 264] width 9 height 9
checkbox input "true"
click at [445, 216] on 70cl "Campari 70cl" at bounding box center [505, 226] width 171 height 20
click at [639, 369] on button "Reorder" at bounding box center [639, 376] width 36 height 14
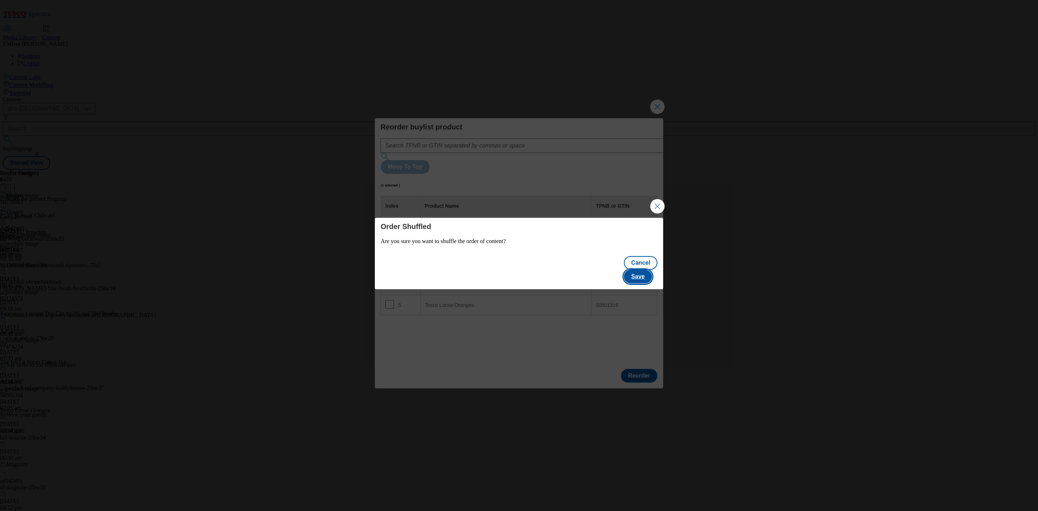
click at [650, 270] on button "Save" at bounding box center [638, 277] width 28 height 14
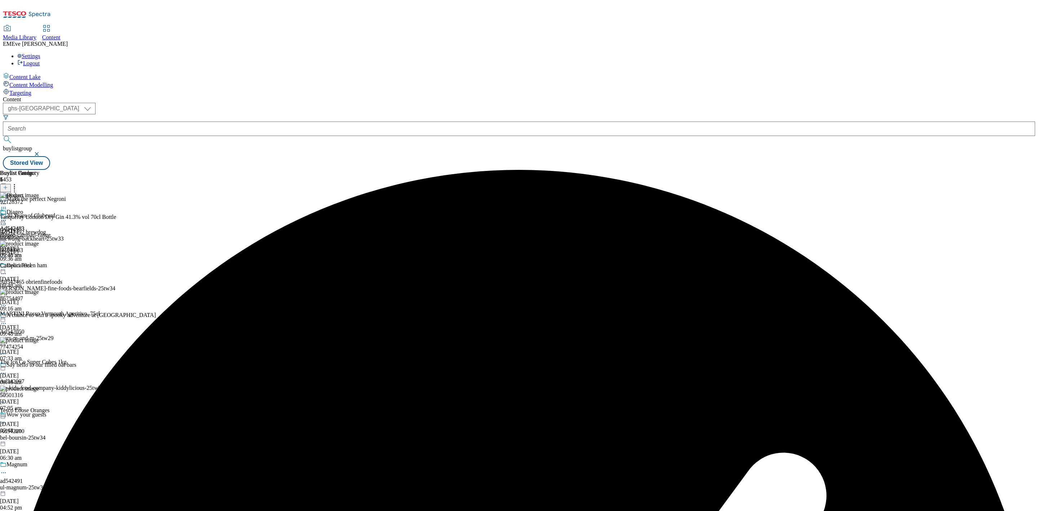
click at [7, 217] on icon at bounding box center [3, 220] width 7 height 7
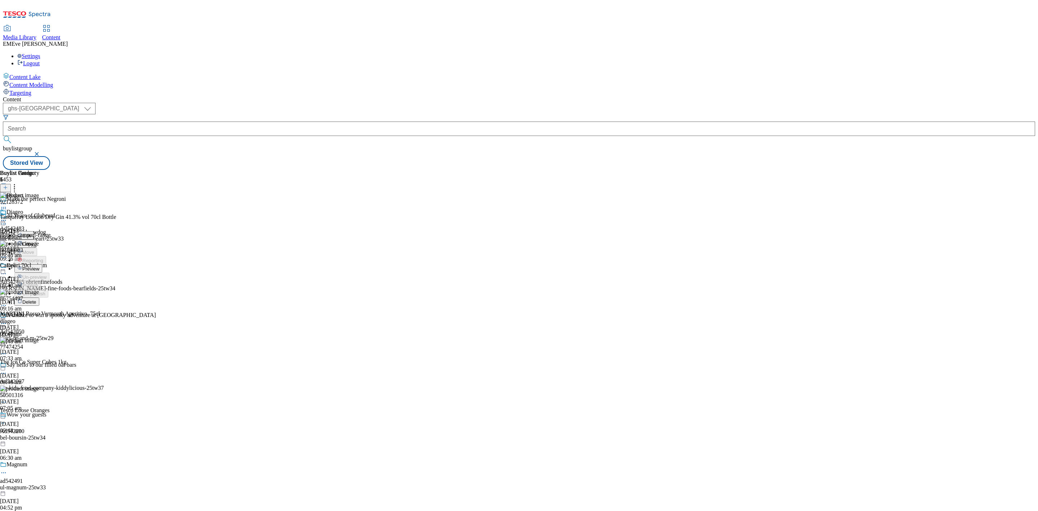
click at [42, 264] on button "Preview" at bounding box center [28, 268] width 28 height 8
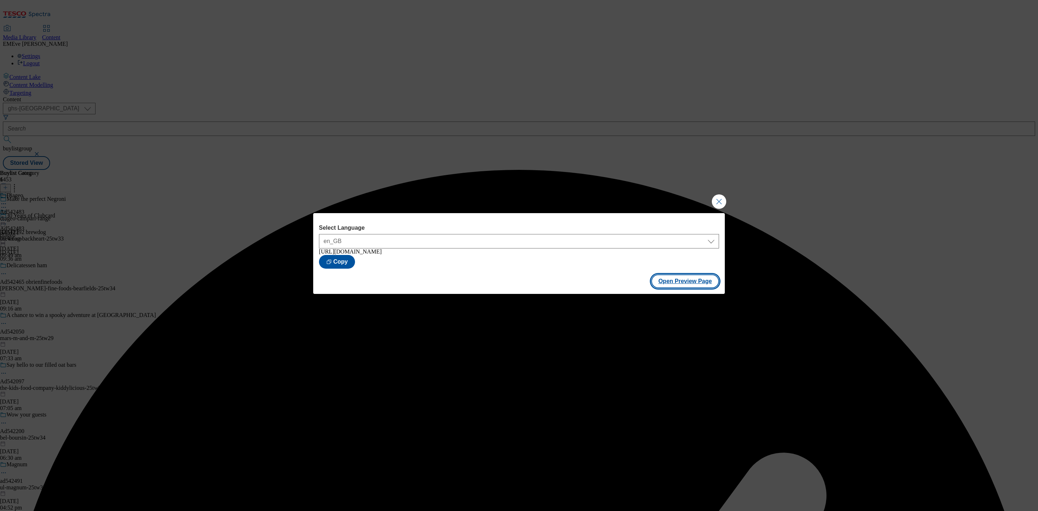
click at [668, 279] on button "Open Preview Page" at bounding box center [685, 281] width 68 height 14
click at [715, 197] on button "Close Modal" at bounding box center [719, 201] width 14 height 14
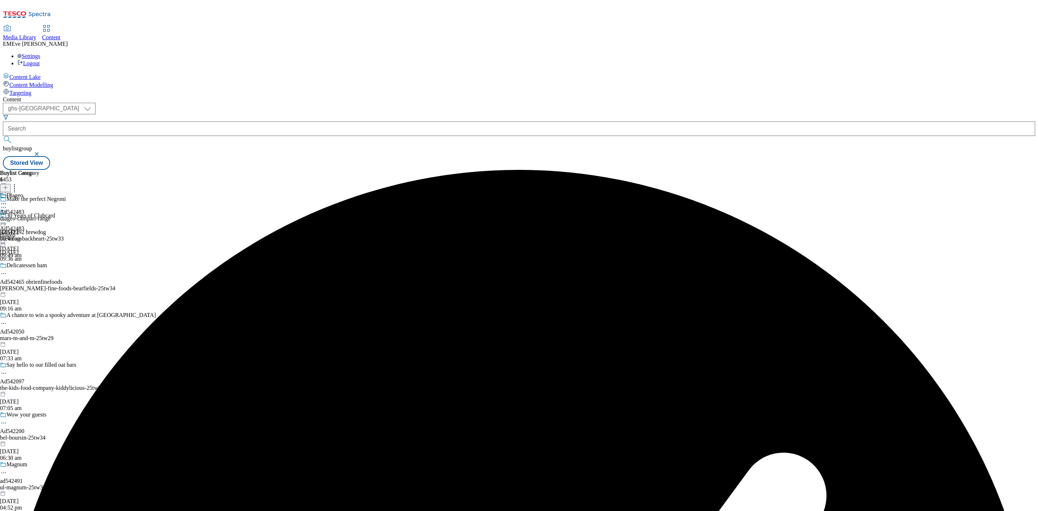
click at [7, 217] on icon at bounding box center [3, 220] width 7 height 7
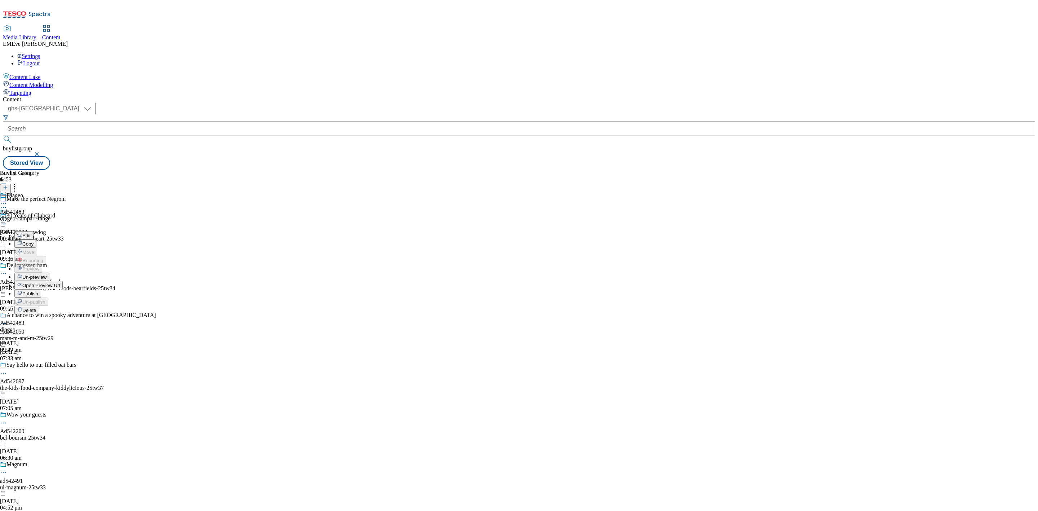
click at [41, 289] on button "Publish" at bounding box center [27, 293] width 27 height 8
